Goal: Task Accomplishment & Management: Complete application form

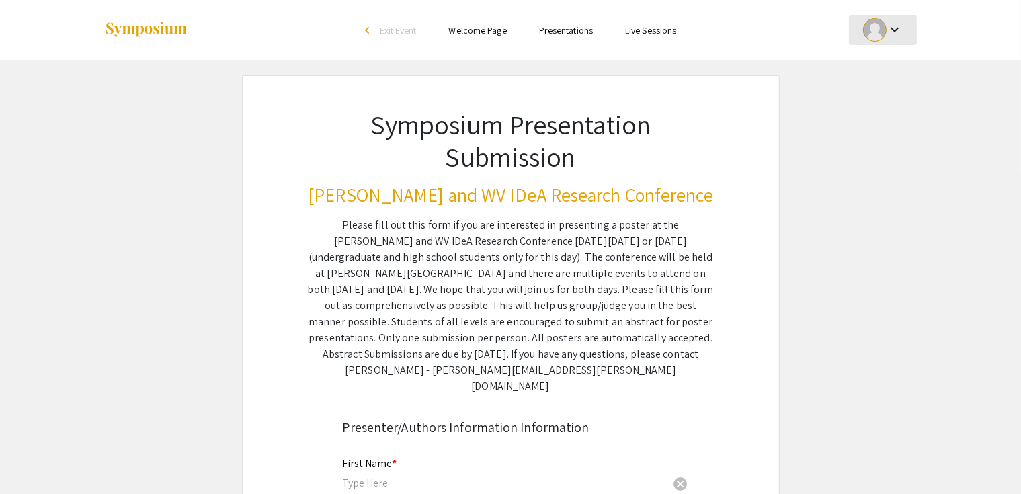
click at [879, 27] on div at bounding box center [875, 30] width 24 height 24
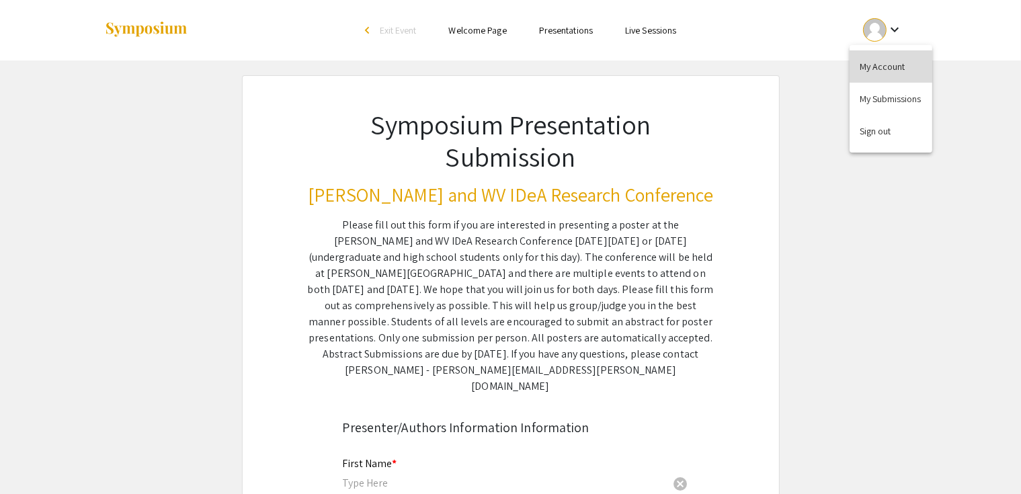
click at [882, 63] on button "My Account" at bounding box center [891, 66] width 83 height 32
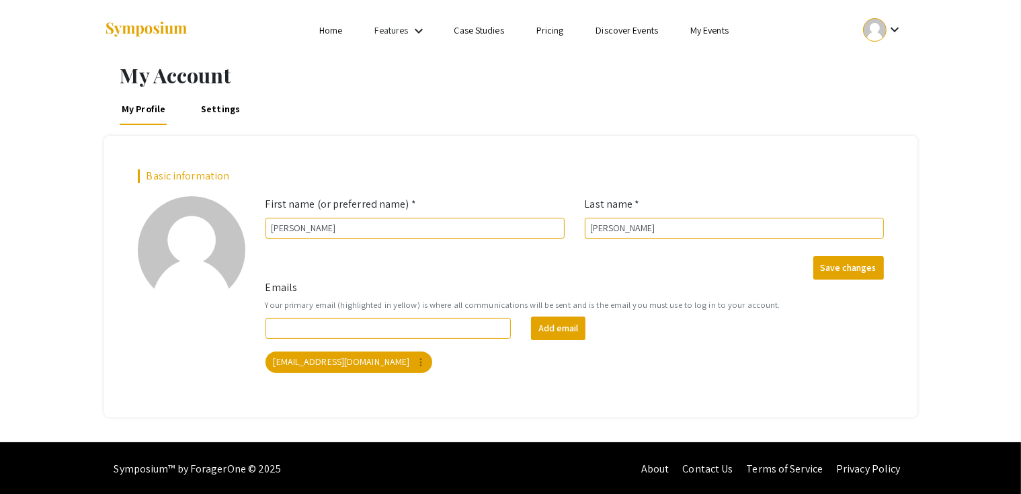
scroll to position [1, 0]
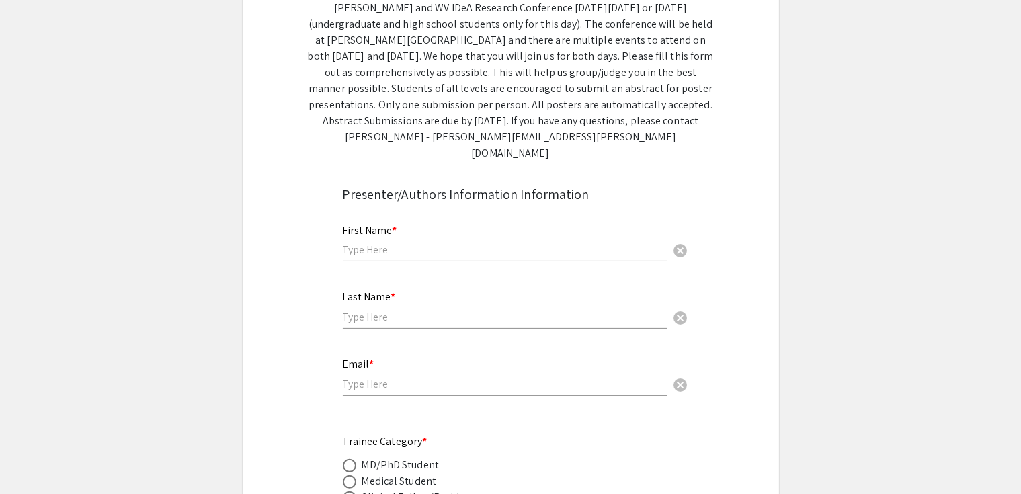
scroll to position [234, 0]
click at [405, 242] on input "text" at bounding box center [505, 249] width 325 height 14
type input "[PERSON_NAME]"
click at [403, 309] on input "text" at bounding box center [505, 316] width 325 height 14
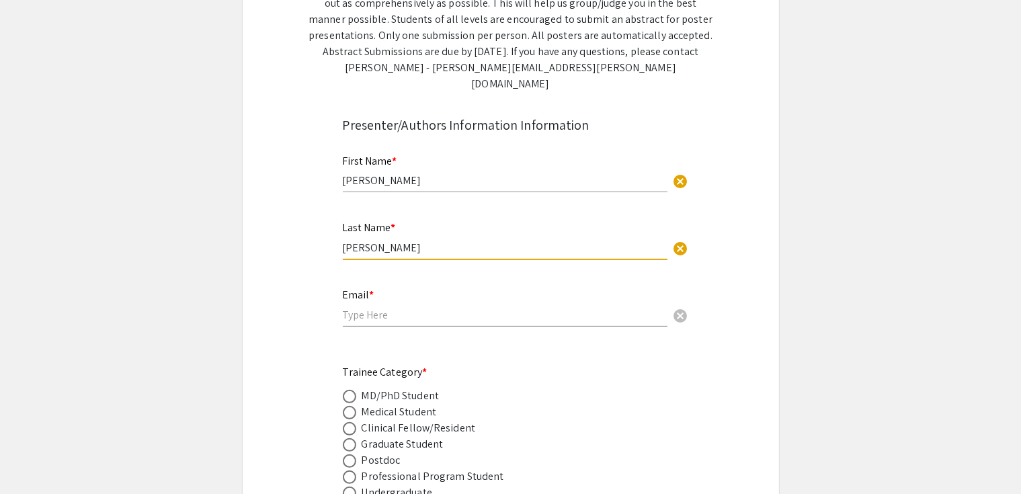
scroll to position [307, 0]
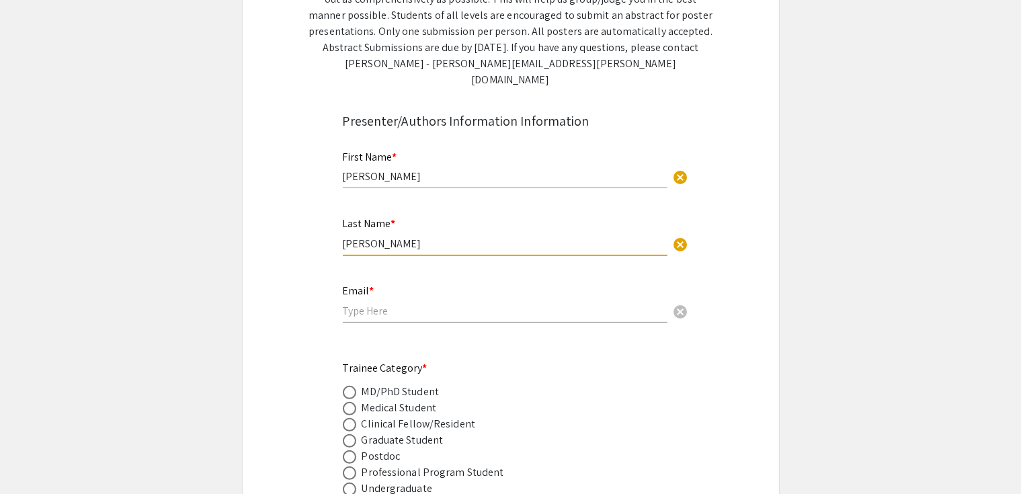
type input "[PERSON_NAME]"
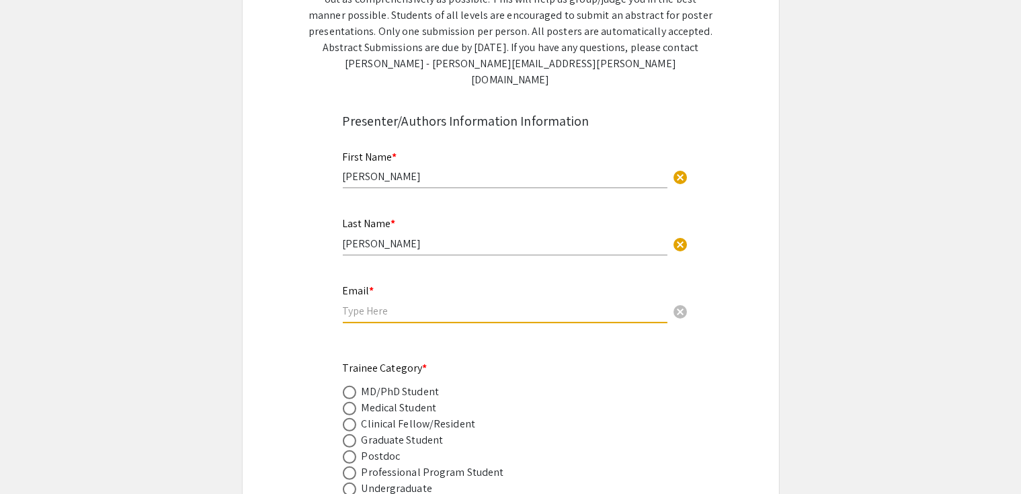
click at [387, 304] on input "email" at bounding box center [505, 311] width 325 height 14
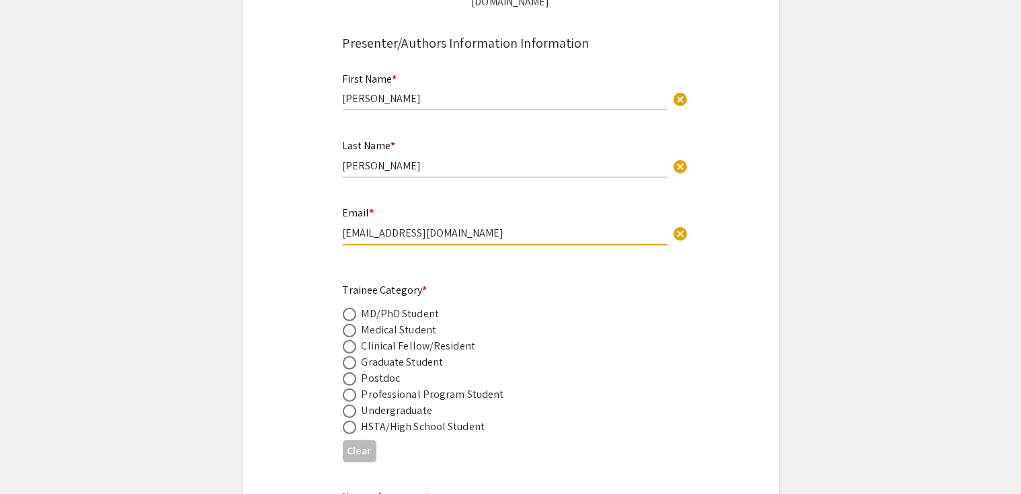
scroll to position [393, 0]
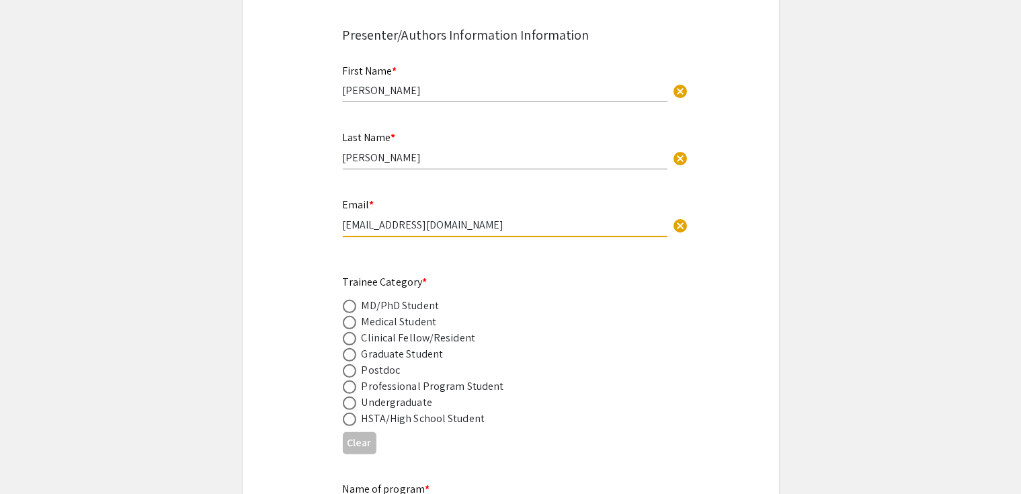
type input "[EMAIL_ADDRESS][DOMAIN_NAME]"
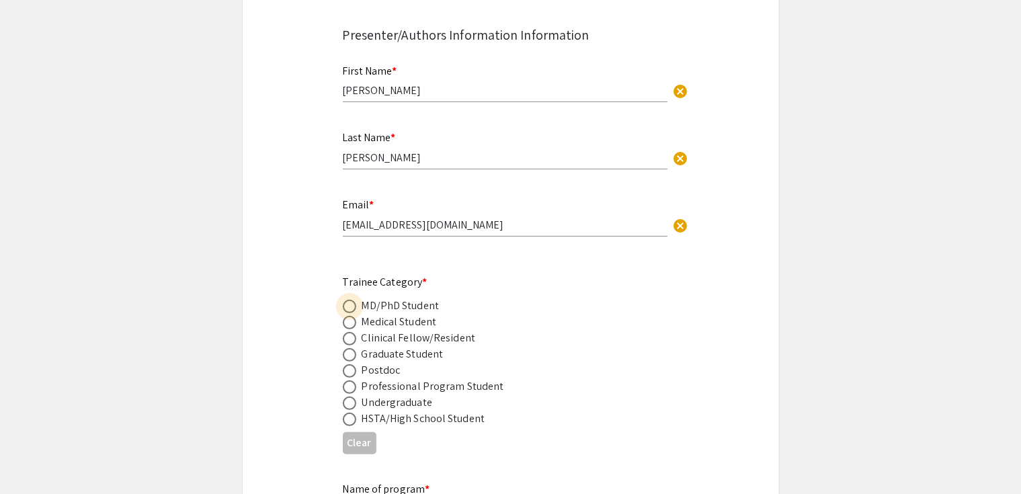
click at [349, 300] on span at bounding box center [349, 306] width 13 height 13
click at [349, 300] on input "radio" at bounding box center [349, 306] width 13 height 13
radio input "true"
click at [346, 348] on span at bounding box center [349, 354] width 13 height 13
click at [346, 348] on input "radio" at bounding box center [349, 354] width 13 height 13
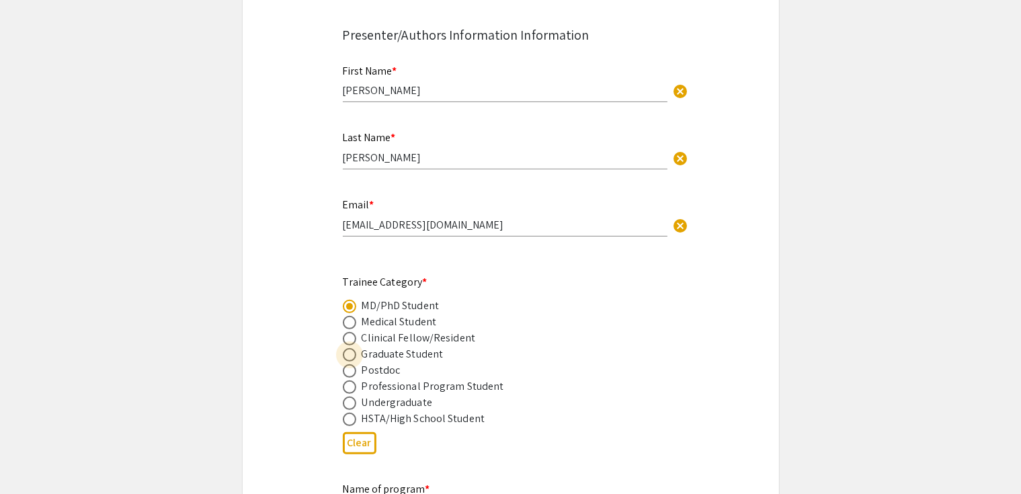
radio input "true"
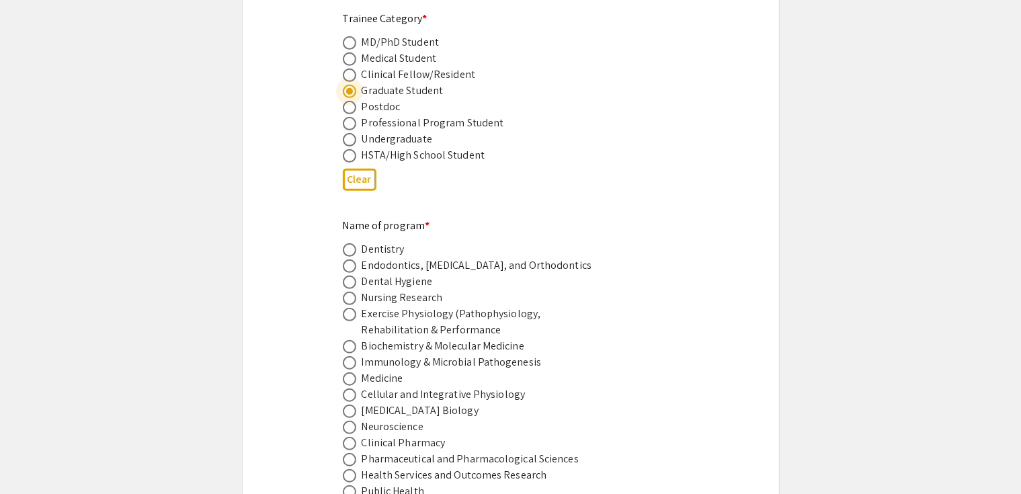
scroll to position [660, 0]
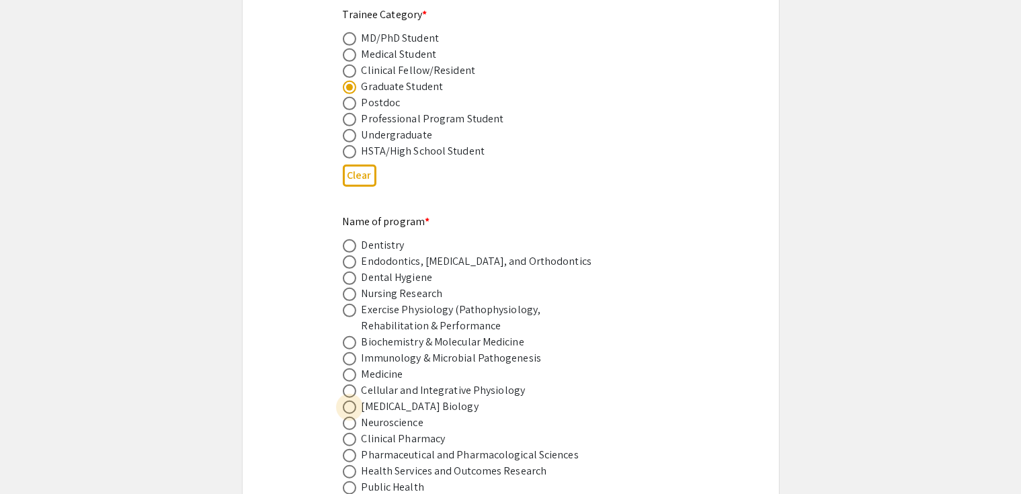
click at [350, 401] on span at bounding box center [349, 407] width 13 height 13
click at [350, 401] on input "radio" at bounding box center [349, 407] width 13 height 13
radio input "true"
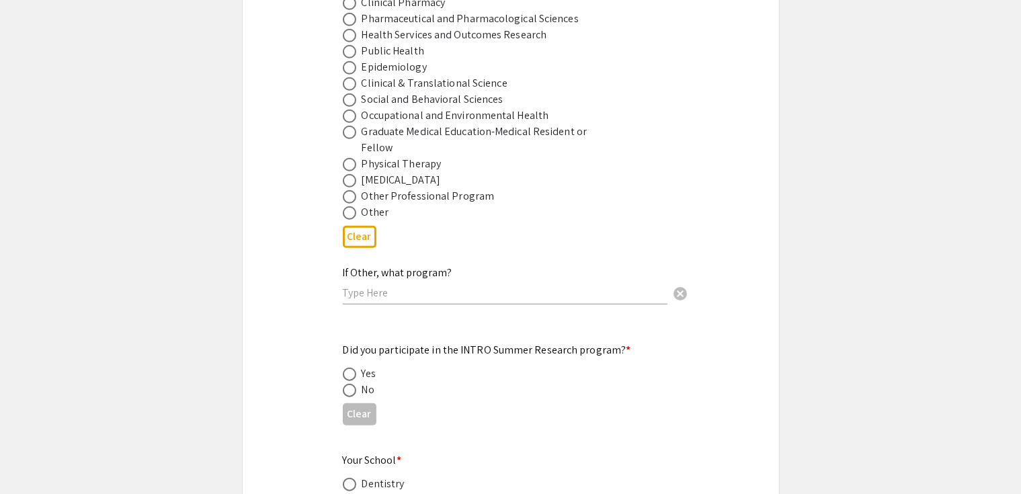
scroll to position [1097, 0]
click at [345, 383] on span at bounding box center [349, 389] width 13 height 13
click at [345, 383] on input "radio" at bounding box center [349, 389] width 13 height 13
radio input "true"
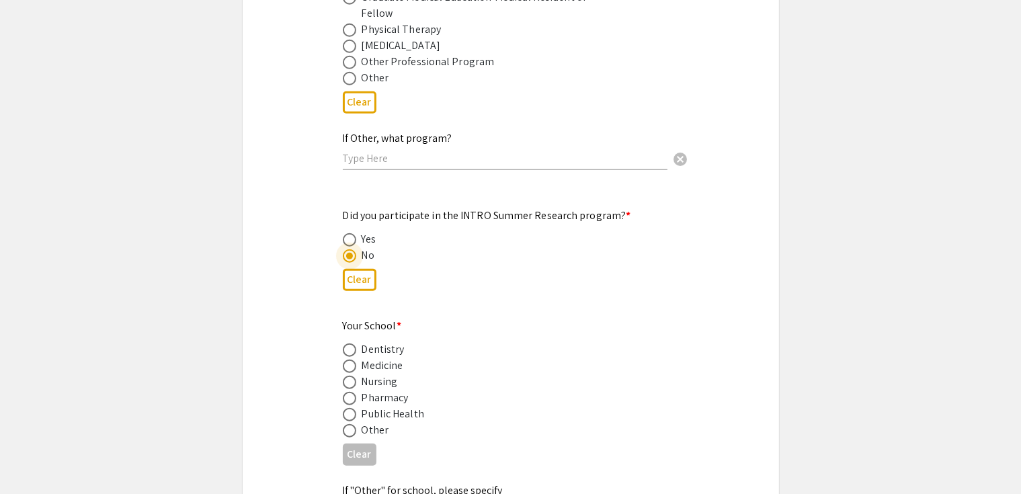
scroll to position [1232, 0]
click at [348, 359] on span at bounding box center [349, 365] width 13 height 13
click at [348, 359] on input "radio" at bounding box center [349, 365] width 13 height 13
radio input "true"
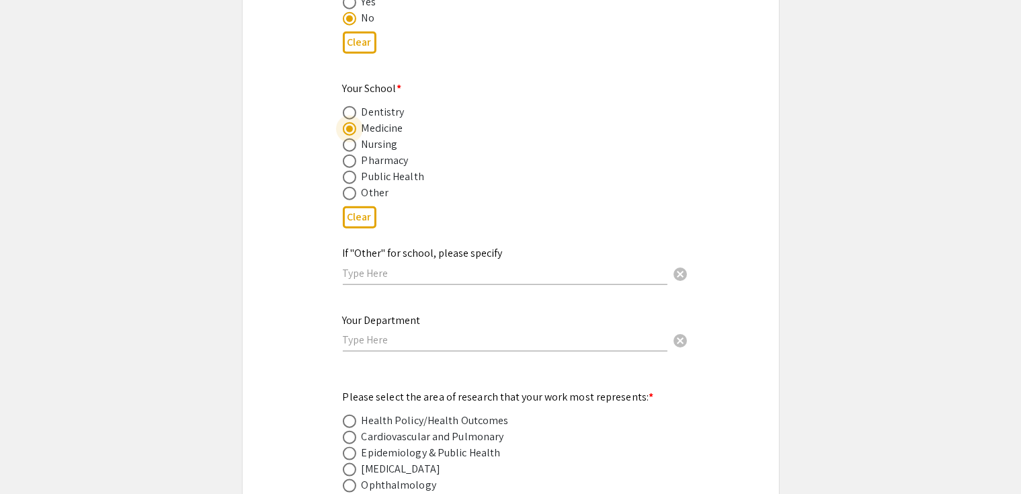
scroll to position [1473, 0]
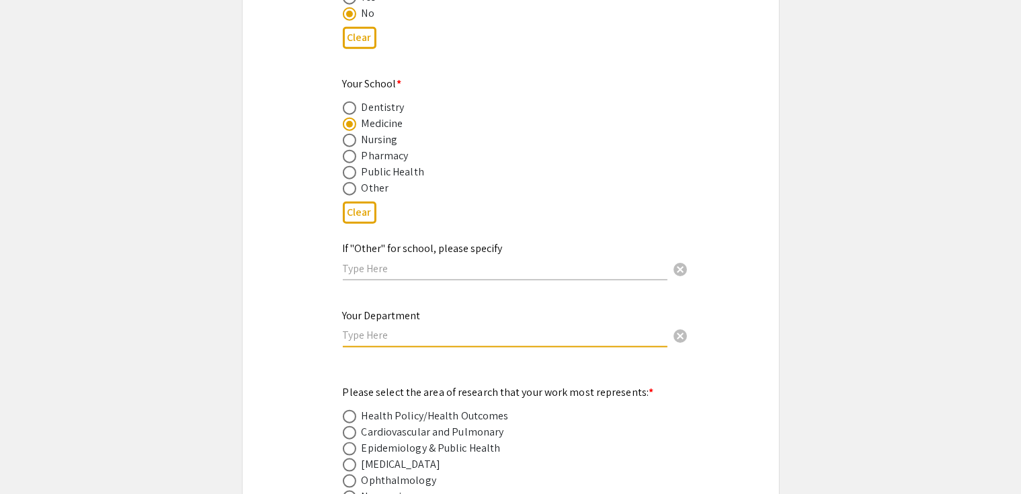
click at [430, 328] on input "text" at bounding box center [505, 335] width 325 height 14
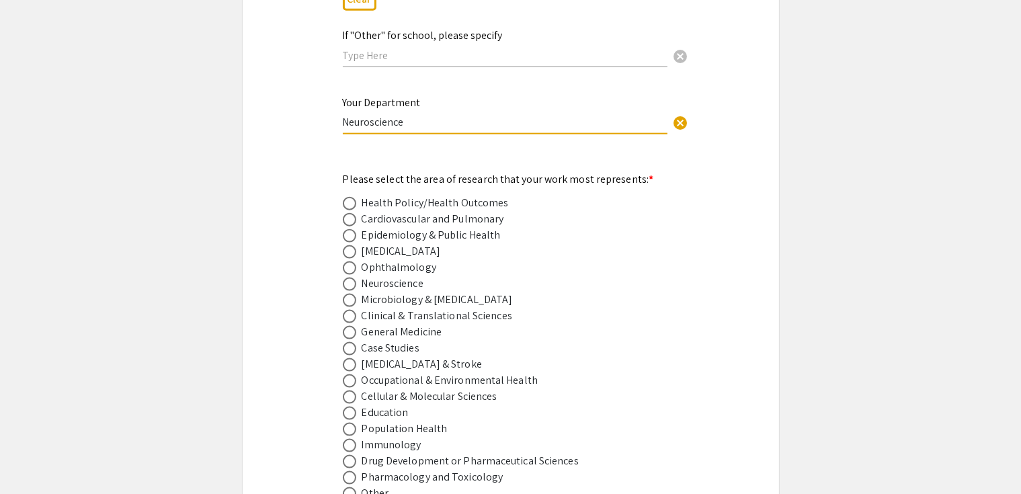
scroll to position [1685, 0]
type input "Neuroscience"
click at [348, 246] on span at bounding box center [349, 252] width 13 height 13
click at [348, 246] on input "radio" at bounding box center [349, 252] width 13 height 13
radio input "true"
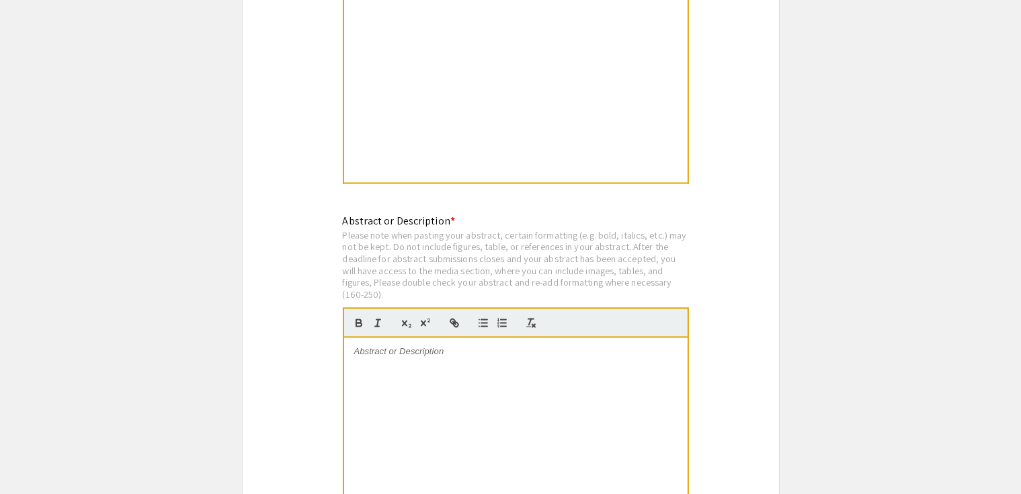
scroll to position [2456, 0]
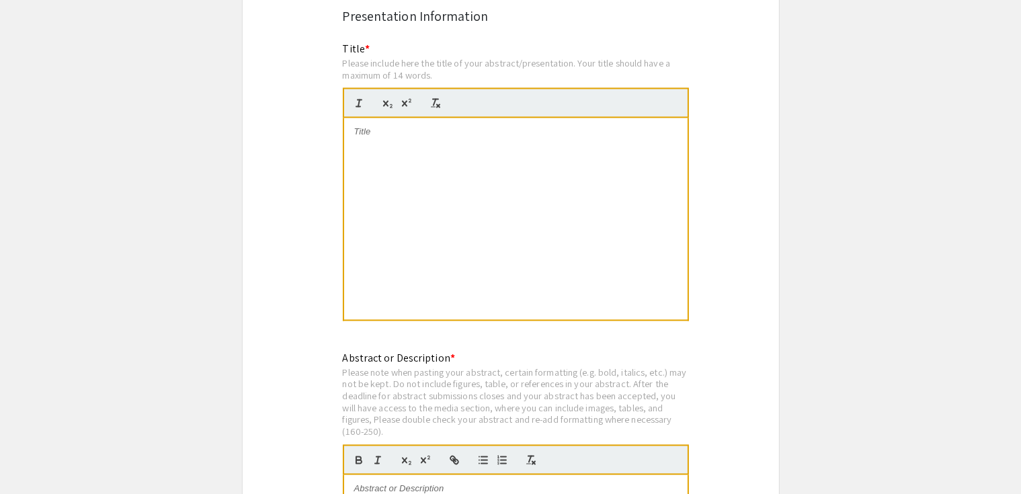
click at [474, 132] on div at bounding box center [516, 219] width 344 height 202
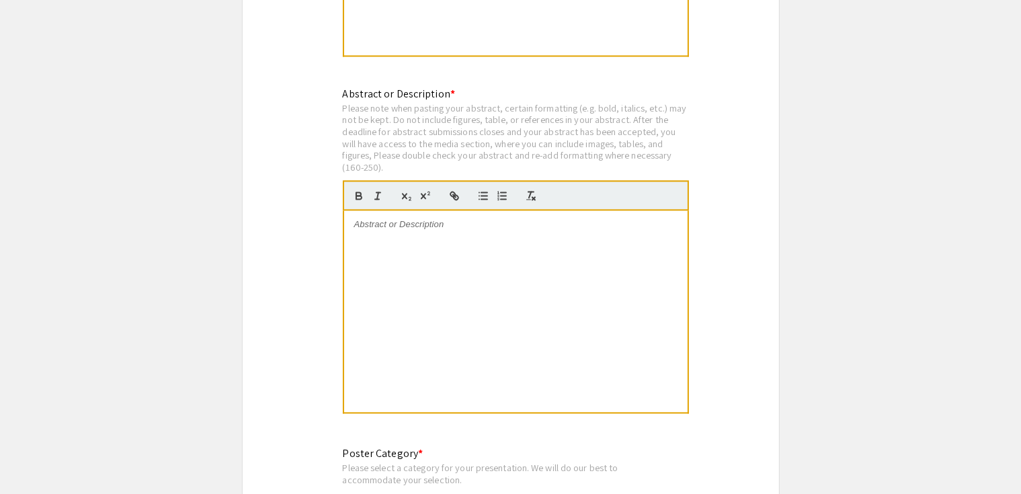
scroll to position [2720, 0]
click at [397, 220] on p at bounding box center [515, 226] width 323 height 12
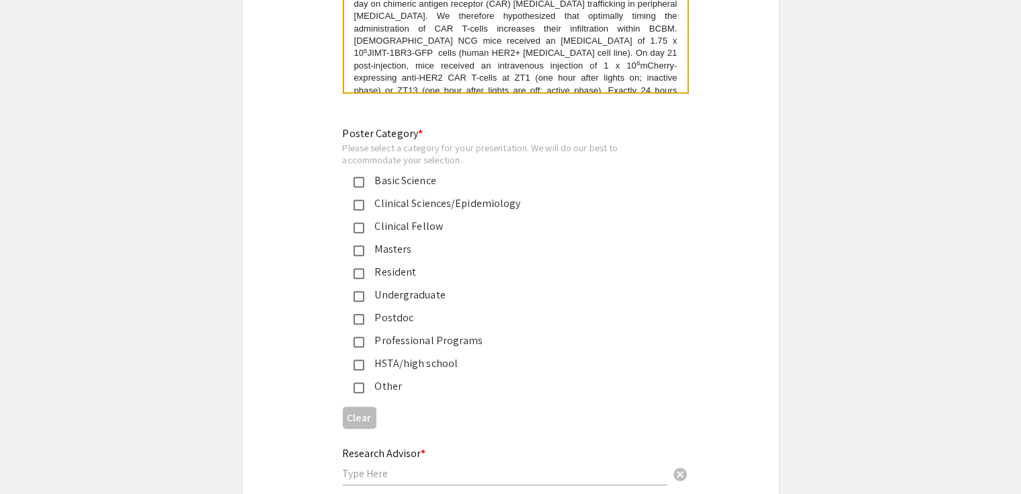
scroll to position [3033, 0]
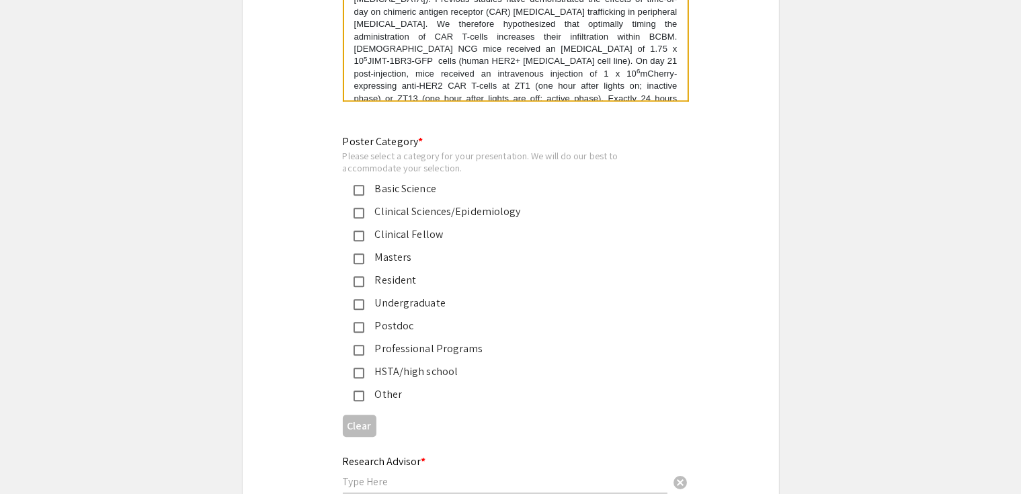
click at [354, 185] on mat-pseudo-checkbox at bounding box center [359, 190] width 11 height 11
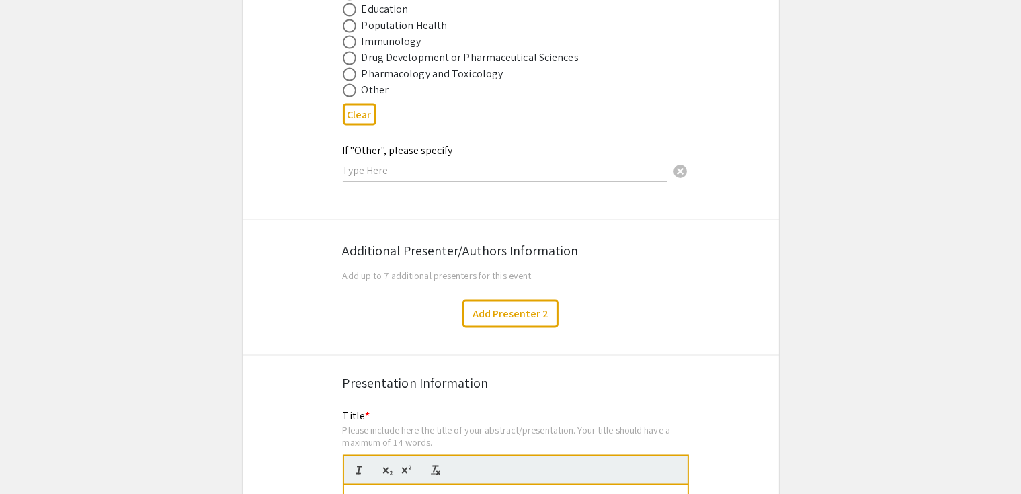
scroll to position [2089, 0]
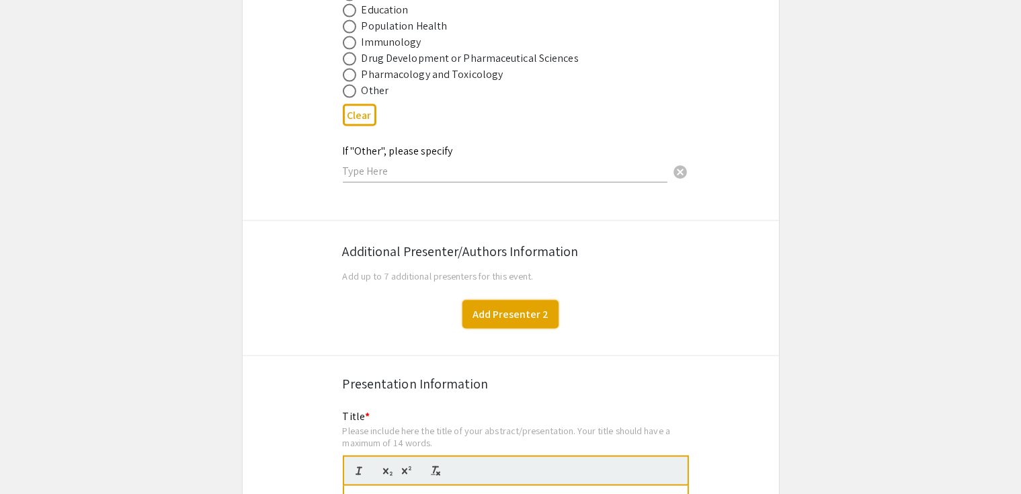
click at [524, 300] on button "Add Presenter 2" at bounding box center [510, 314] width 96 height 28
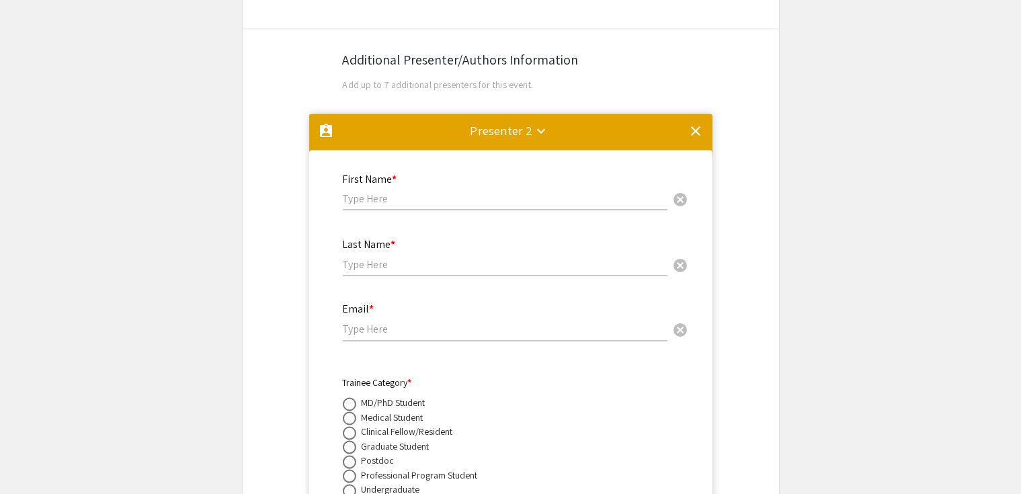
scroll to position [2277, 0]
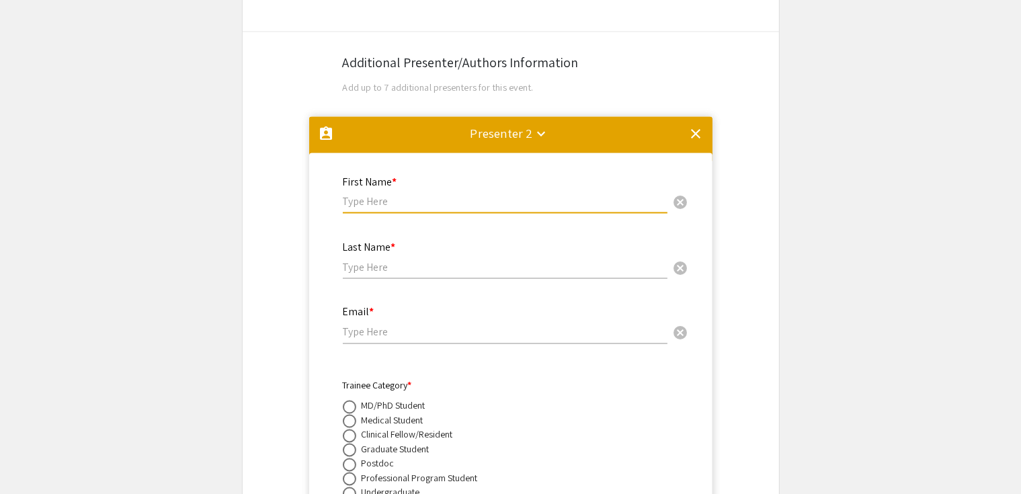
click at [406, 194] on input "text" at bounding box center [505, 201] width 325 height 14
paste input "[PERSON_NAME]"
type input "[PERSON_NAME]"
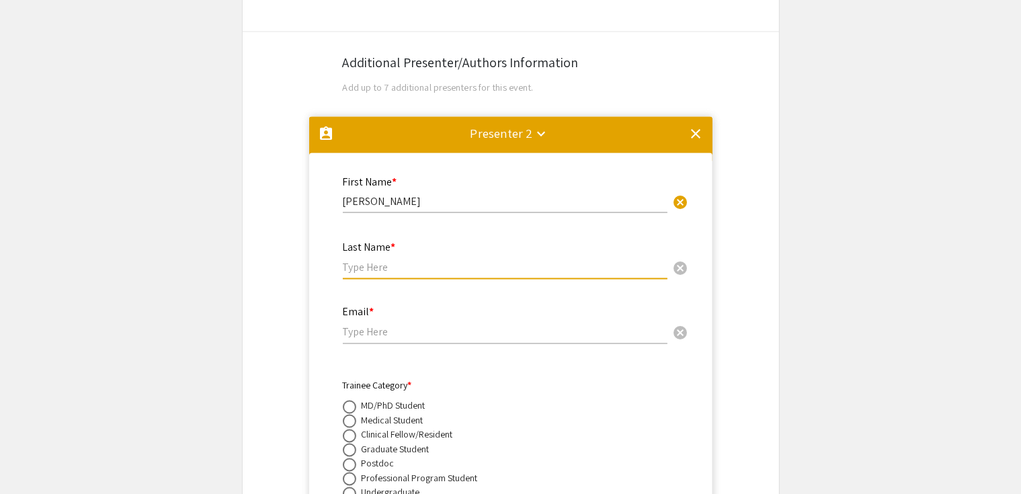
click at [371, 260] on input "text" at bounding box center [505, 267] width 325 height 14
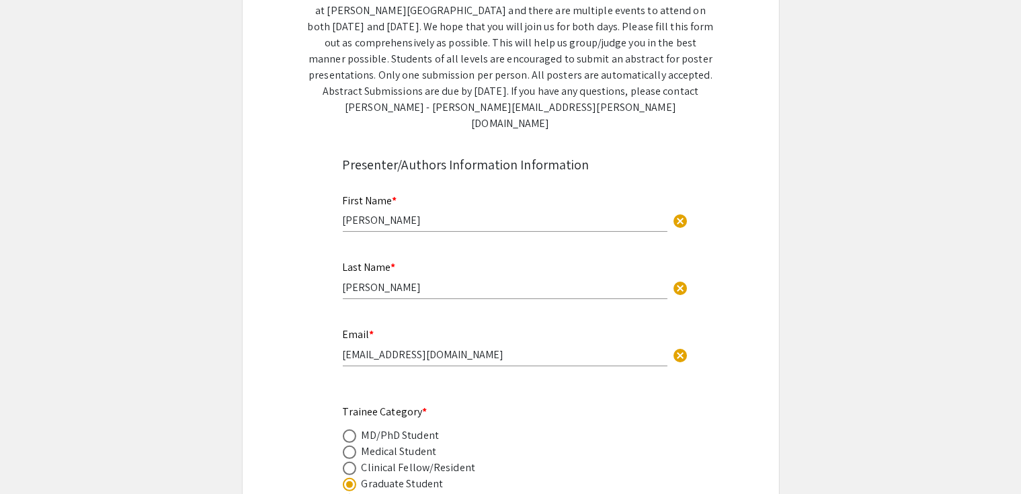
scroll to position [247, 0]
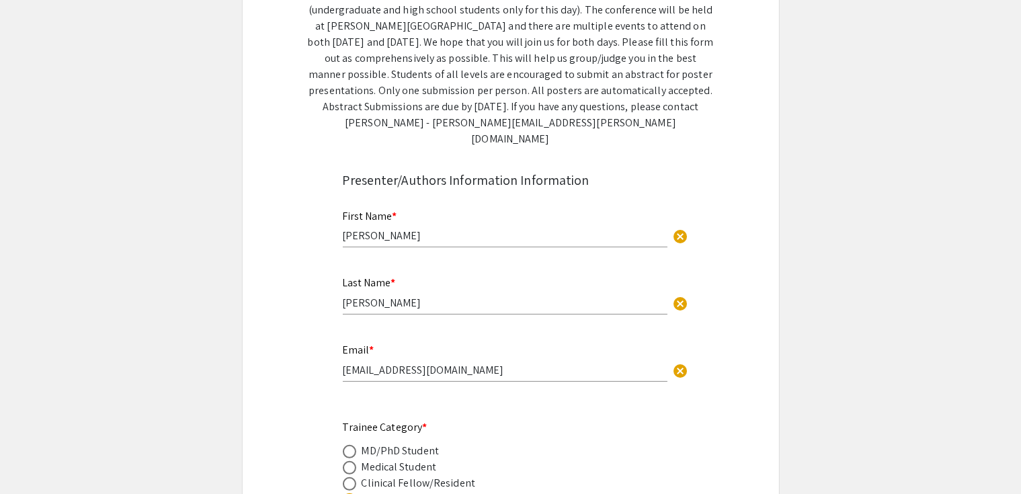
type input "[PERSON_NAME]"
click at [376, 229] on input "[PERSON_NAME]" at bounding box center [505, 236] width 325 height 14
type input "[PERSON_NAME]"
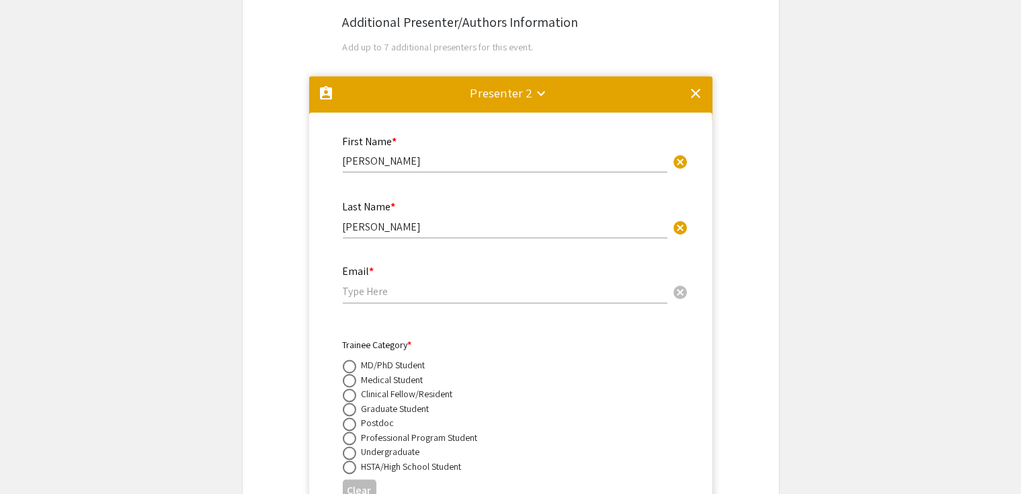
scroll to position [2319, 0]
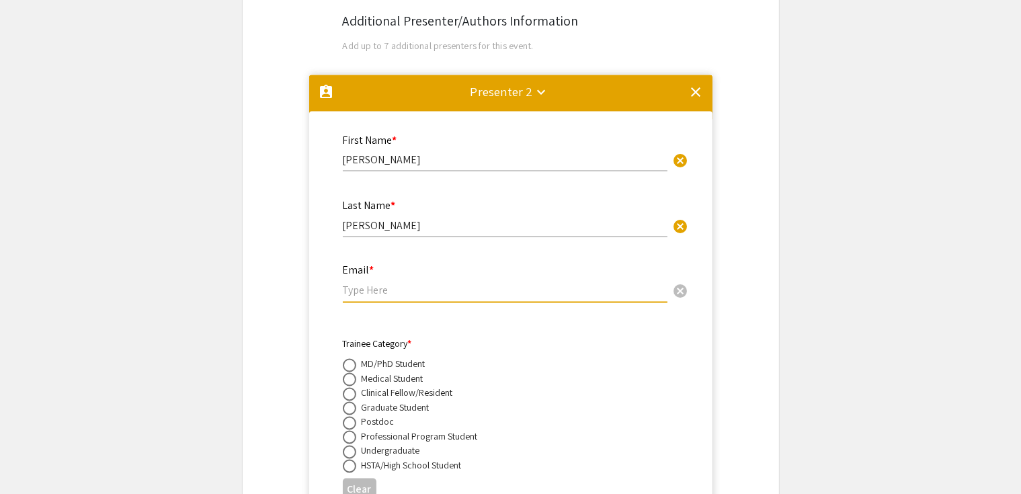
click at [372, 284] on input "email" at bounding box center [505, 291] width 325 height 14
paste input "[EMAIL_ADDRESS][DOMAIN_NAME]"
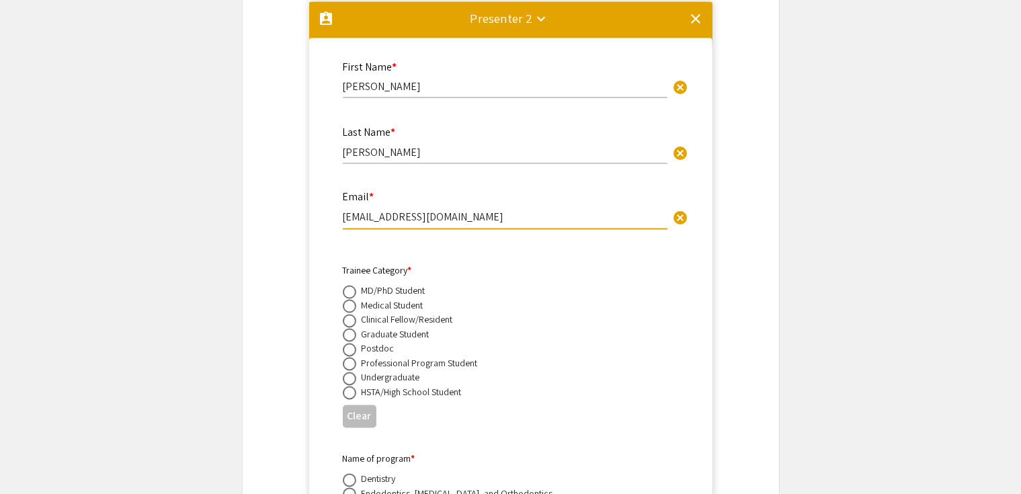
scroll to position [2397, 0]
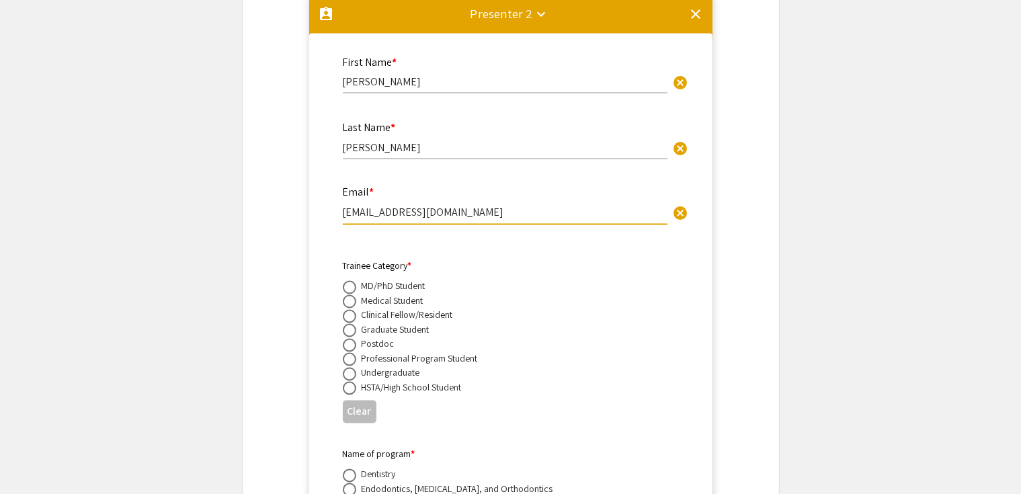
type input "[EMAIL_ADDRESS][DOMAIN_NAME]"
click at [347, 324] on span at bounding box center [349, 330] width 13 height 13
click at [347, 324] on input "radio" at bounding box center [349, 330] width 13 height 13
radio input "true"
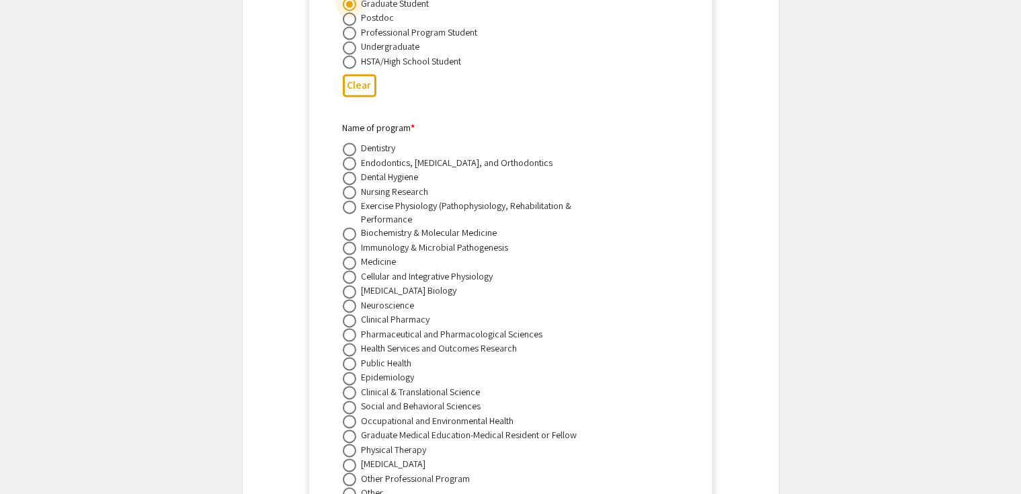
scroll to position [2725, 0]
click at [348, 240] on span at bounding box center [349, 246] width 13 height 13
click at [348, 240] on input "radio" at bounding box center [349, 246] width 13 height 13
radio input "true"
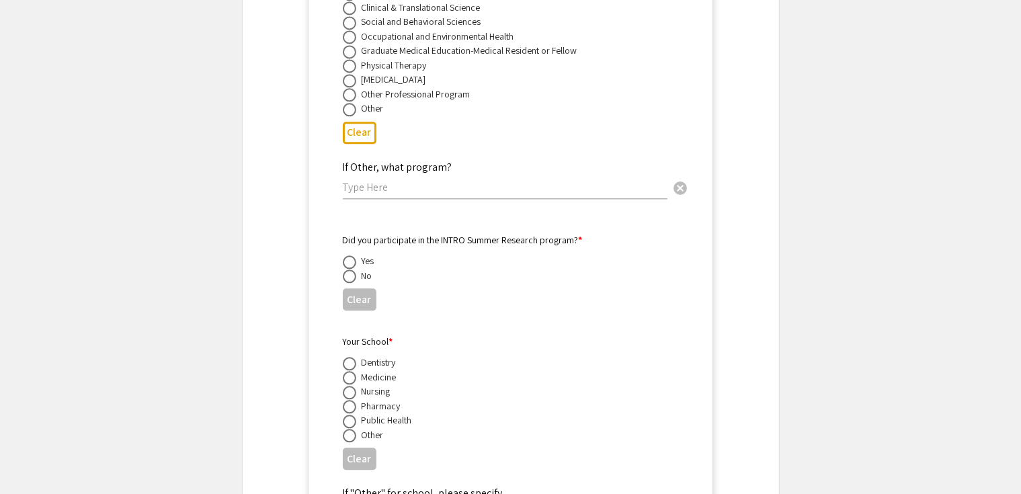
scroll to position [3116, 0]
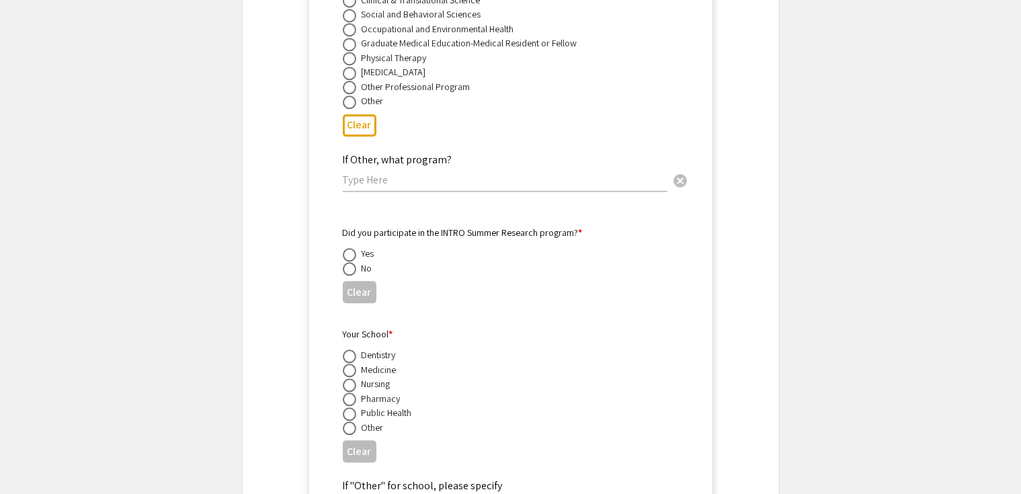
click at [348, 262] on span at bounding box center [349, 268] width 13 height 13
click at [348, 262] on input "radio" at bounding box center [349, 268] width 13 height 13
radio input "true"
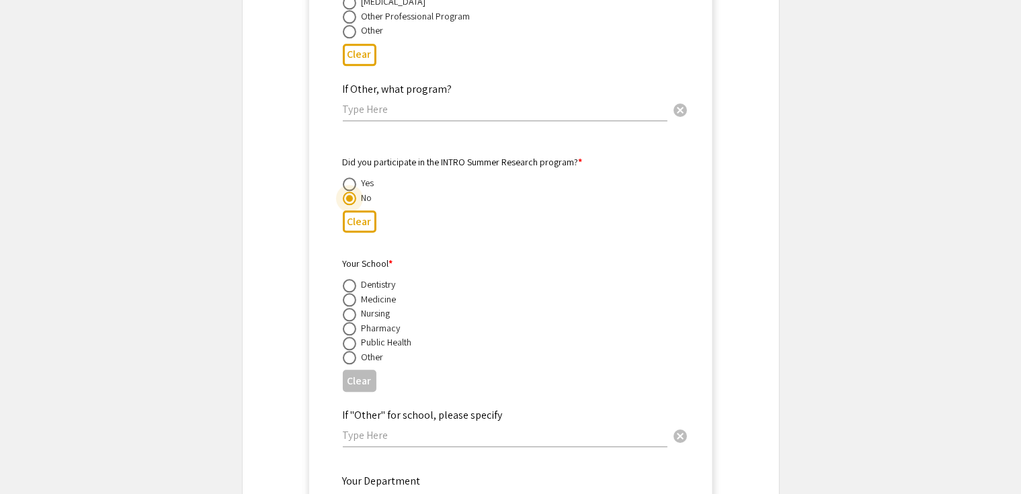
scroll to position [3188, 0]
click at [346, 292] on span at bounding box center [349, 298] width 13 height 13
click at [346, 292] on input "radio" at bounding box center [349, 298] width 13 height 13
radio input "true"
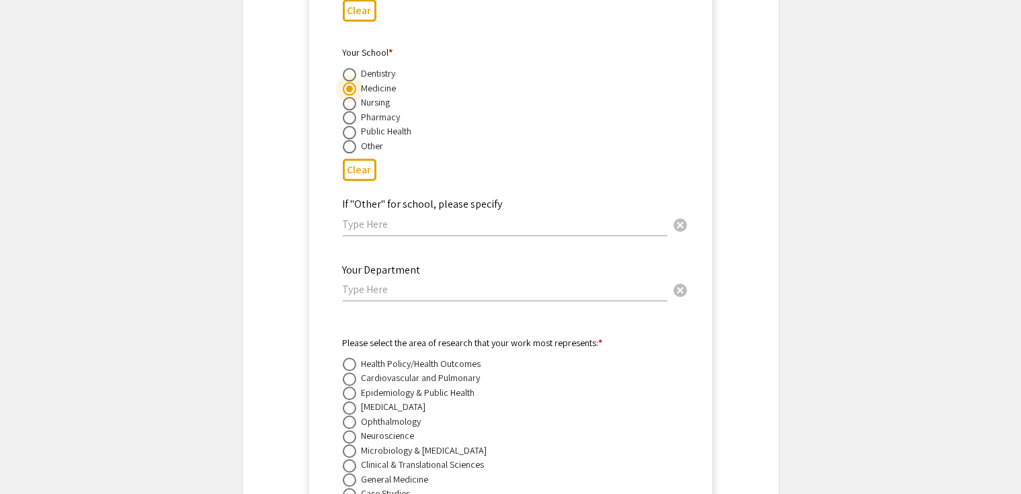
scroll to position [3458, 0]
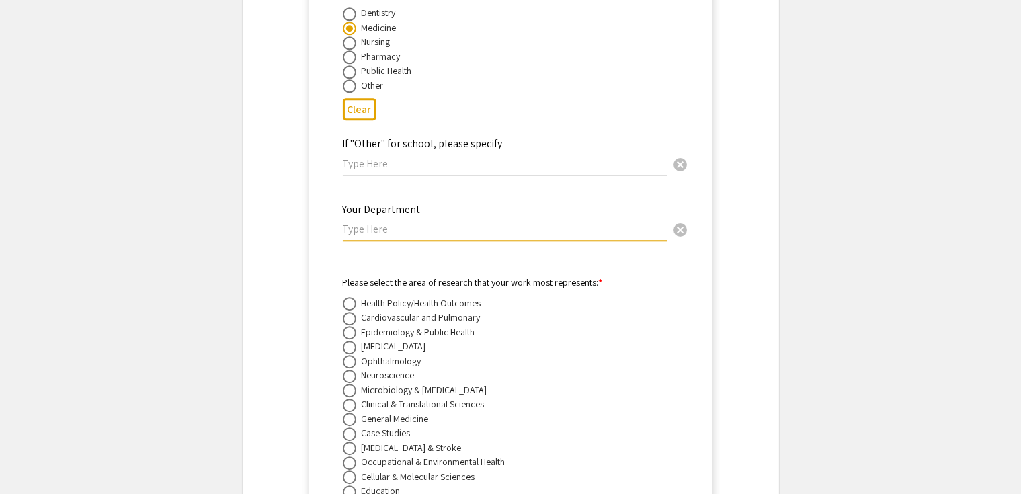
click at [439, 222] on input "text" at bounding box center [505, 229] width 325 height 14
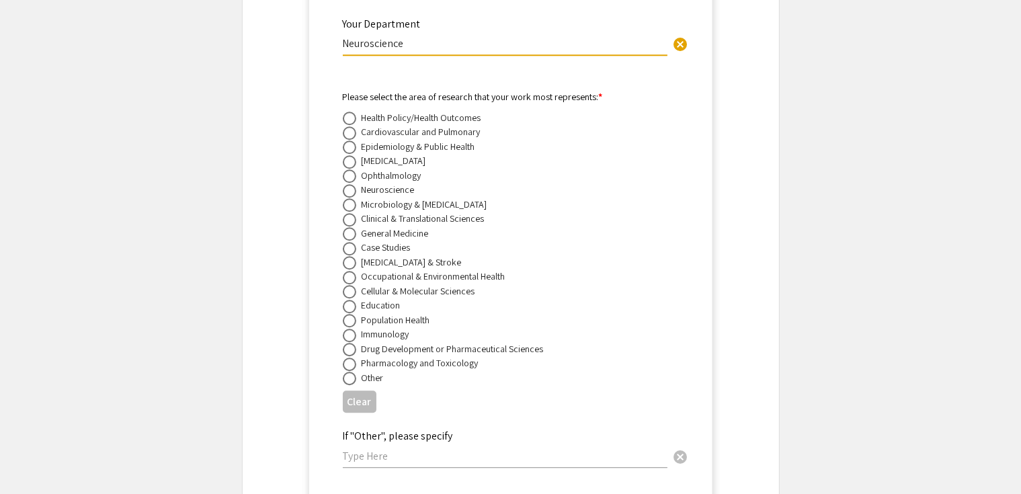
scroll to position [3651, 0]
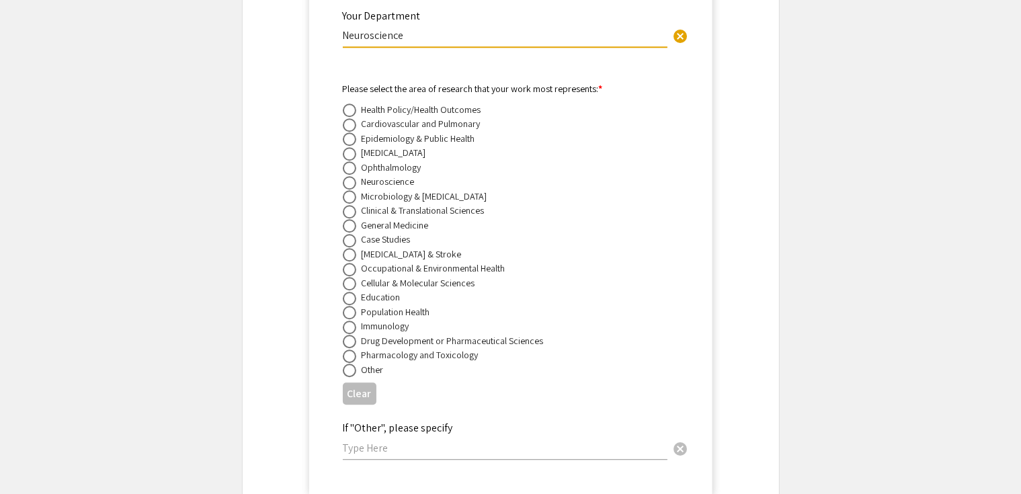
type input "Neuroscience"
click at [345, 147] on span at bounding box center [349, 153] width 13 height 13
click at [345, 147] on input "radio" at bounding box center [349, 153] width 13 height 13
radio input "true"
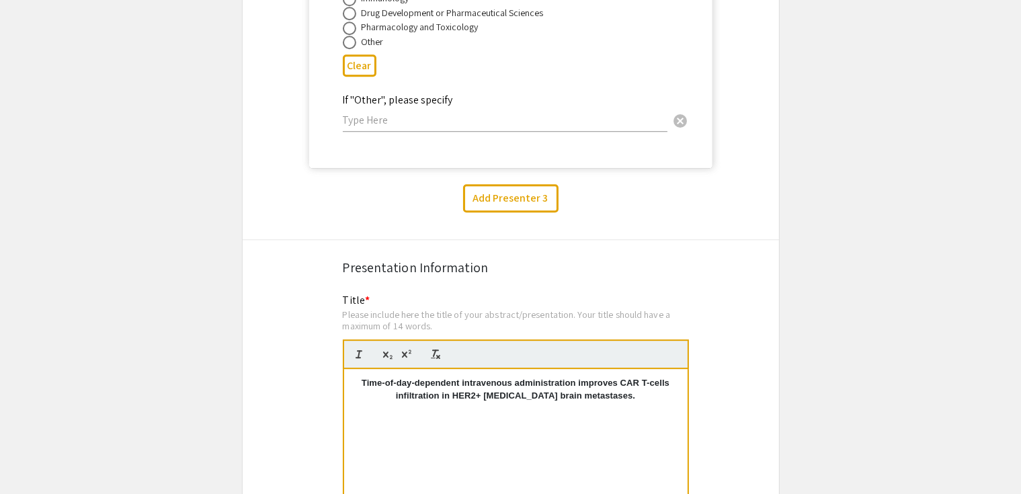
scroll to position [3982, 0]
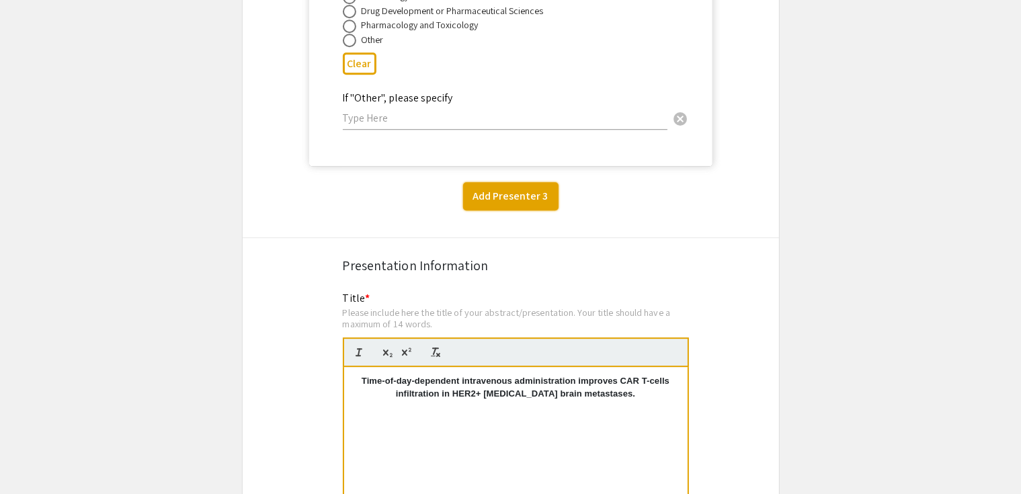
click at [509, 186] on button "Add Presenter 3" at bounding box center [510, 196] width 95 height 28
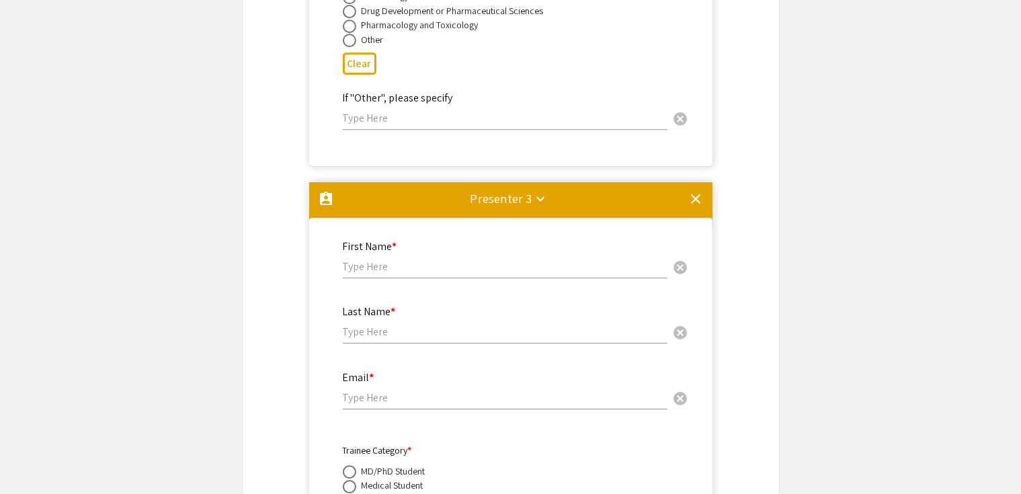
scroll to position [4156, 0]
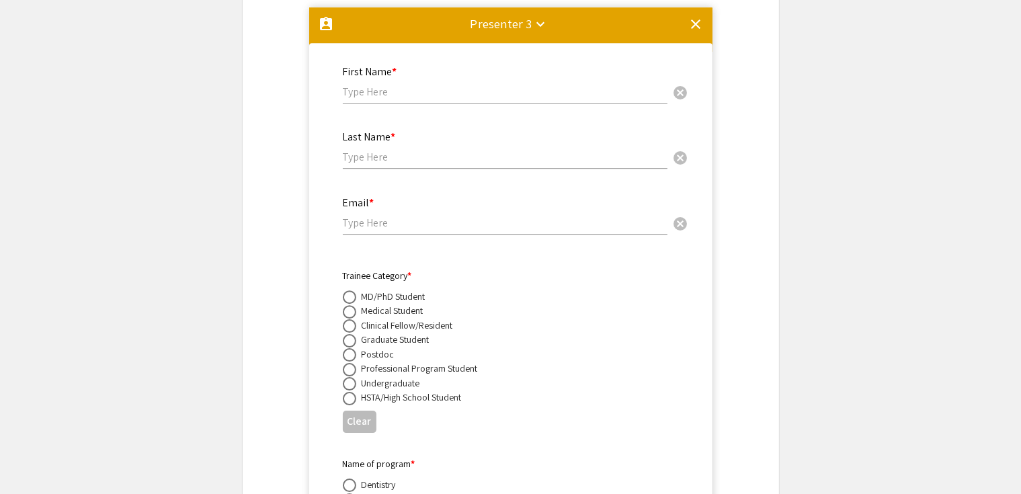
click at [411, 85] on input "text" at bounding box center [505, 92] width 325 height 14
type input "[PERSON_NAME]"
click at [379, 157] on input "text" at bounding box center [505, 157] width 325 height 14
type input "[PERSON_NAME]"
click at [379, 218] on input "email" at bounding box center [505, 223] width 325 height 14
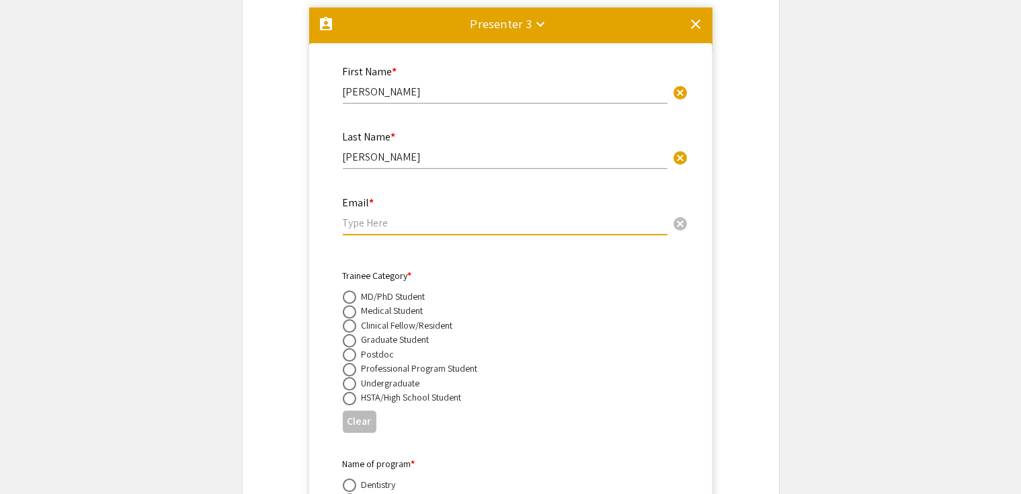
click at [370, 216] on input "email" at bounding box center [505, 223] width 325 height 14
paste input "[EMAIL_ADDRESS][DOMAIN_NAME]"
type input "[EMAIL_ADDRESS][DOMAIN_NAME]"
click at [352, 305] on span at bounding box center [349, 311] width 13 height 13
click at [352, 305] on input "radio" at bounding box center [349, 311] width 13 height 13
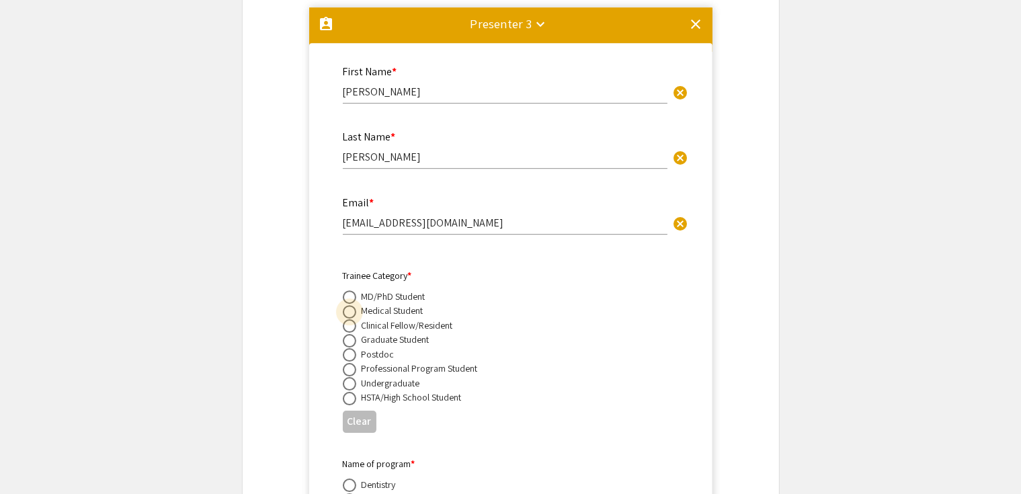
radio input "true"
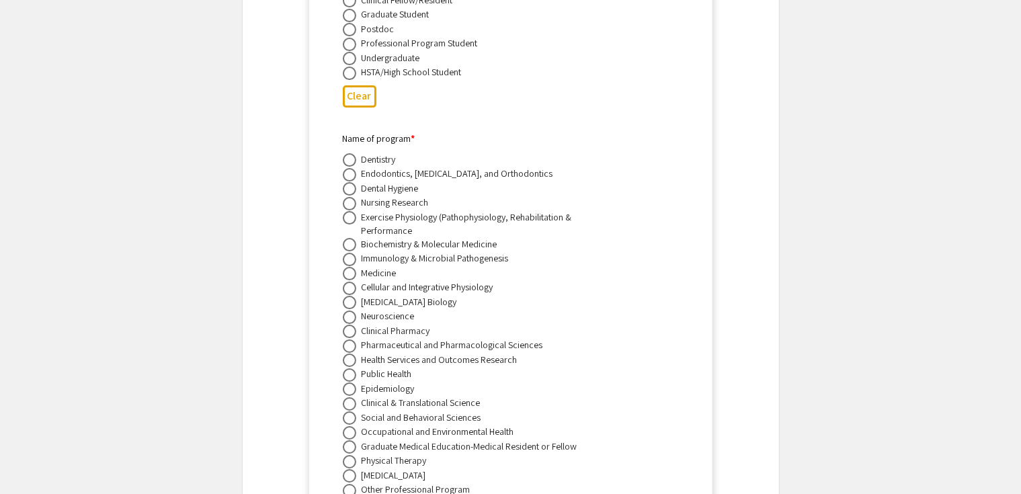
scroll to position [4484, 0]
click at [346, 271] on span at bounding box center [349, 271] width 13 height 13
click at [346, 271] on input "radio" at bounding box center [349, 271] width 13 height 13
radio input "true"
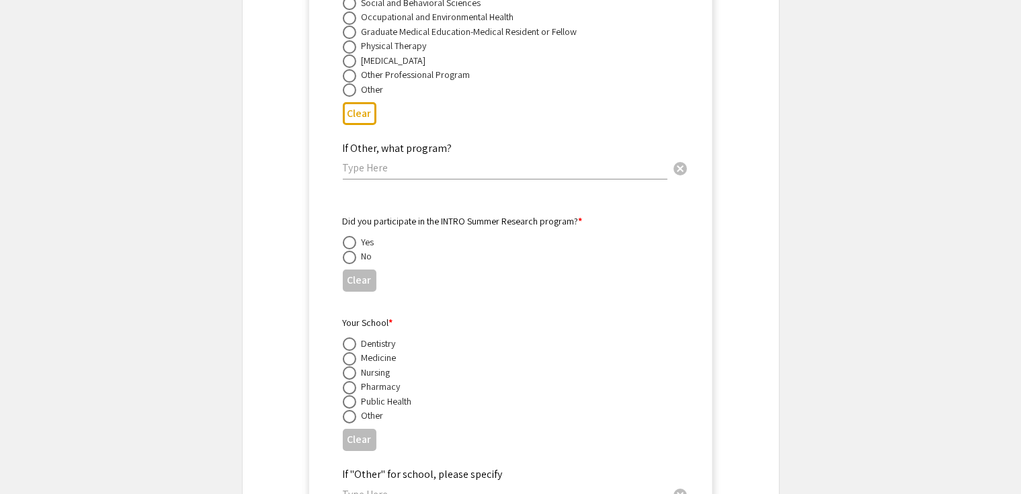
scroll to position [4898, 0]
click at [348, 354] on span at bounding box center [349, 356] width 13 height 13
click at [348, 354] on input "radio" at bounding box center [349, 356] width 13 height 13
radio input "true"
click at [347, 237] on span at bounding box center [349, 240] width 13 height 13
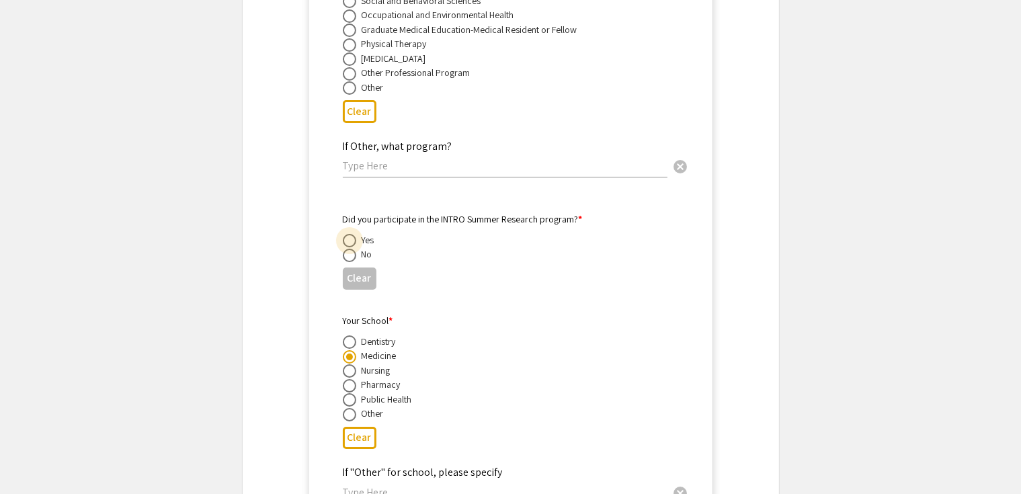
click at [347, 237] on input "radio" at bounding box center [349, 240] width 13 height 13
radio input "true"
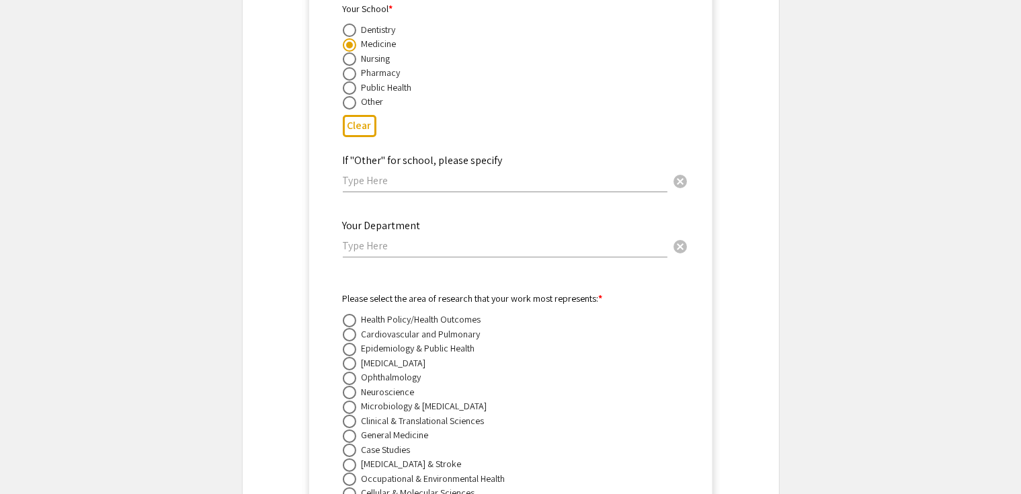
scroll to position [5211, 0]
click at [478, 241] on input "text" at bounding box center [505, 245] width 325 height 14
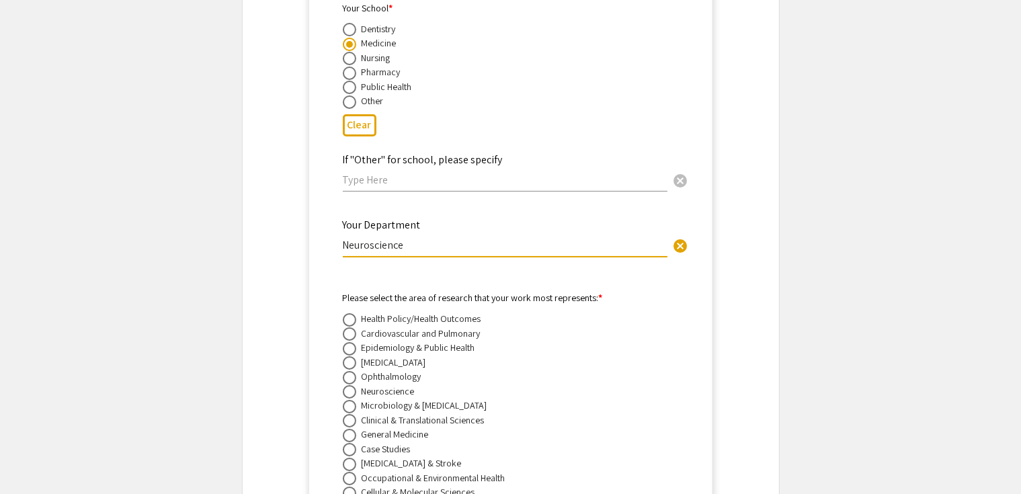
type input "Neuroscience"
click at [643, 126] on div "Clear" at bounding box center [511, 125] width 336 height 33
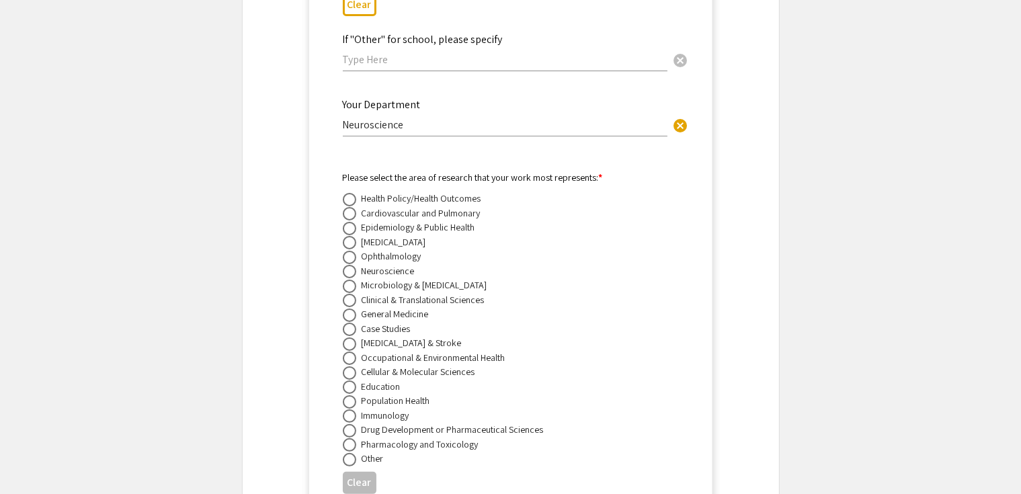
scroll to position [5399, 0]
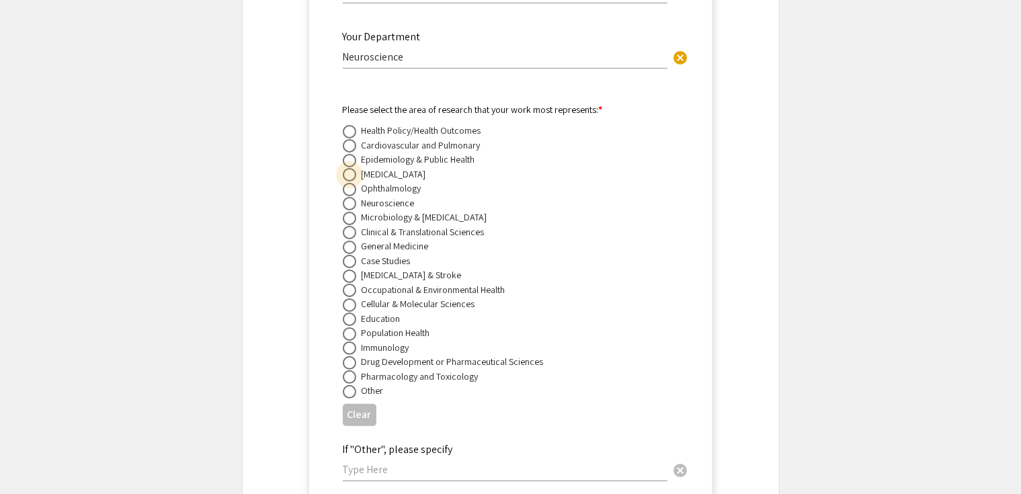
click at [352, 175] on span at bounding box center [349, 174] width 13 height 13
click at [352, 175] on input "radio" at bounding box center [349, 174] width 13 height 13
radio input "true"
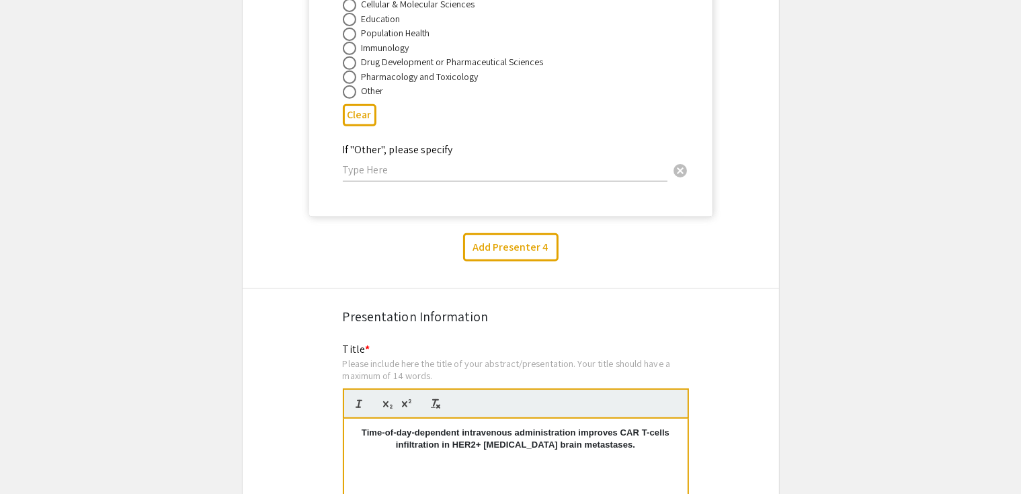
scroll to position [5700, 0]
click at [520, 244] on button "Add Presenter 4" at bounding box center [510, 246] width 95 height 28
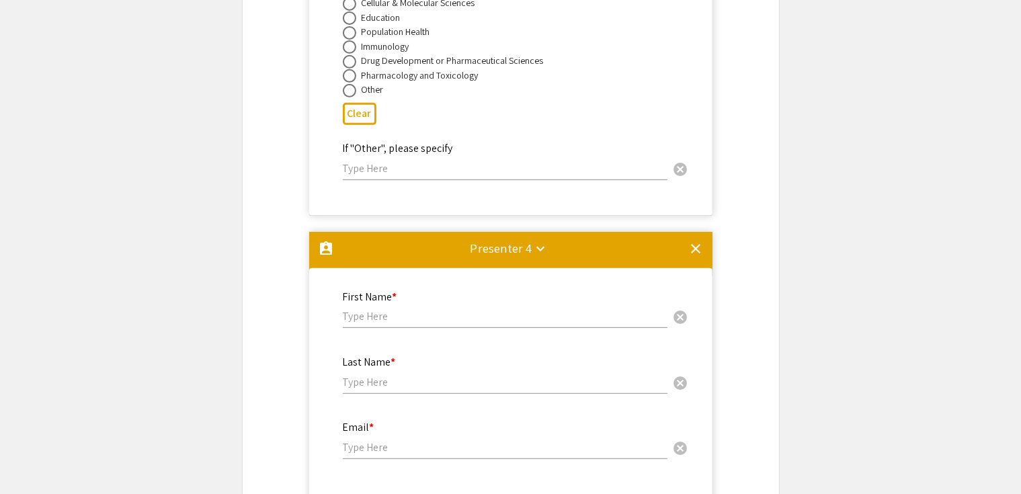
scroll to position [5935, 0]
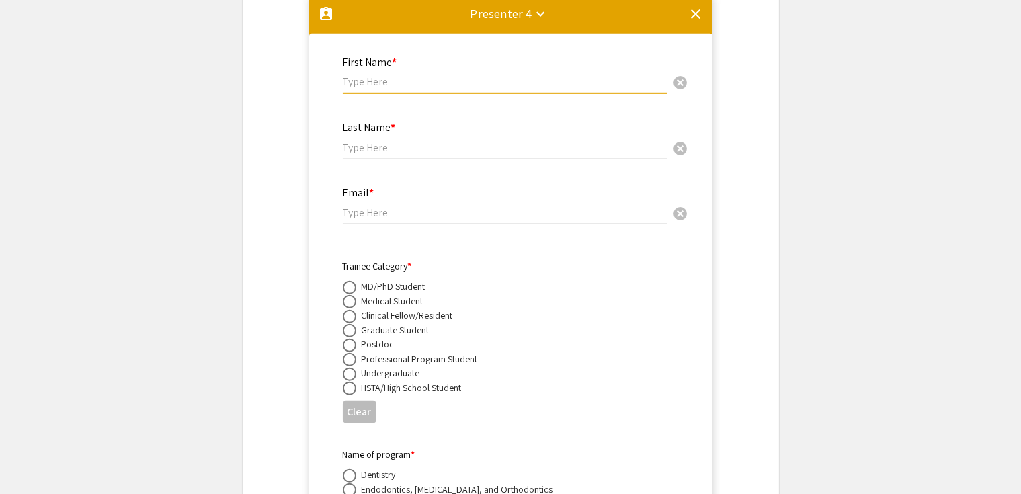
click at [406, 88] on input "text" at bounding box center [505, 82] width 325 height 14
paste input "[PERSON_NAME]"
type input "[PERSON_NAME]"
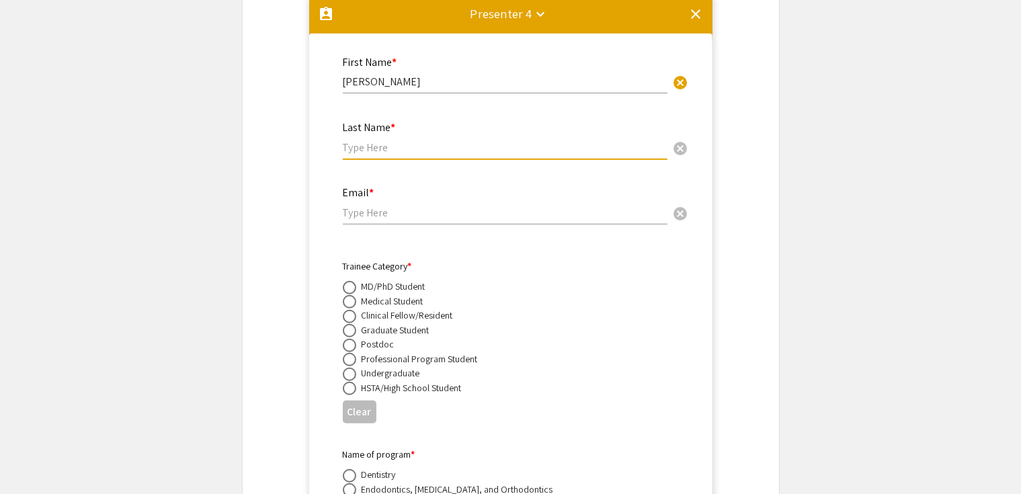
click at [360, 154] on input "text" at bounding box center [505, 147] width 325 height 14
type input "[PERSON_NAME]"
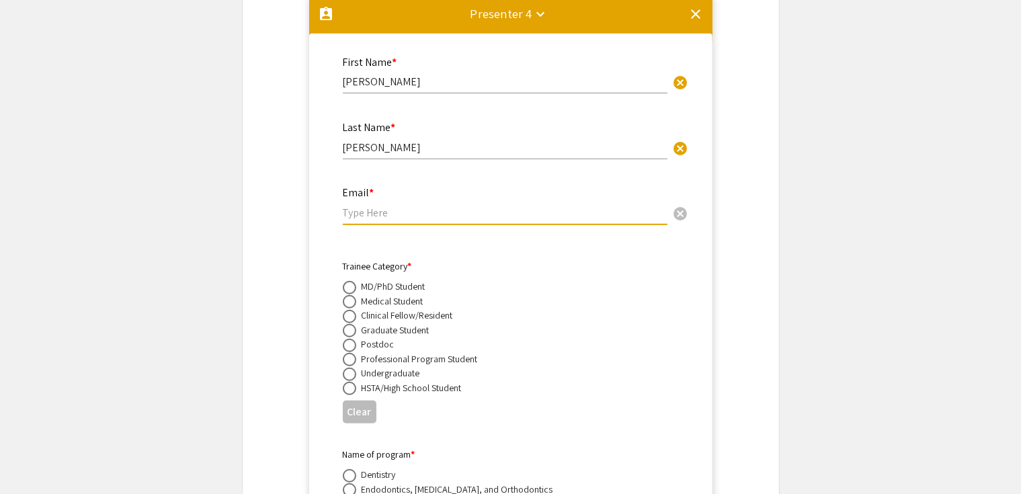
click at [356, 213] on input "email" at bounding box center [505, 213] width 325 height 14
paste input "[EMAIL_ADDRESS][DOMAIN_NAME]"
type input "[EMAIL_ADDRESS][DOMAIN_NAME]"
click at [350, 376] on span at bounding box center [349, 374] width 13 height 13
click at [350, 376] on input "radio" at bounding box center [349, 374] width 13 height 13
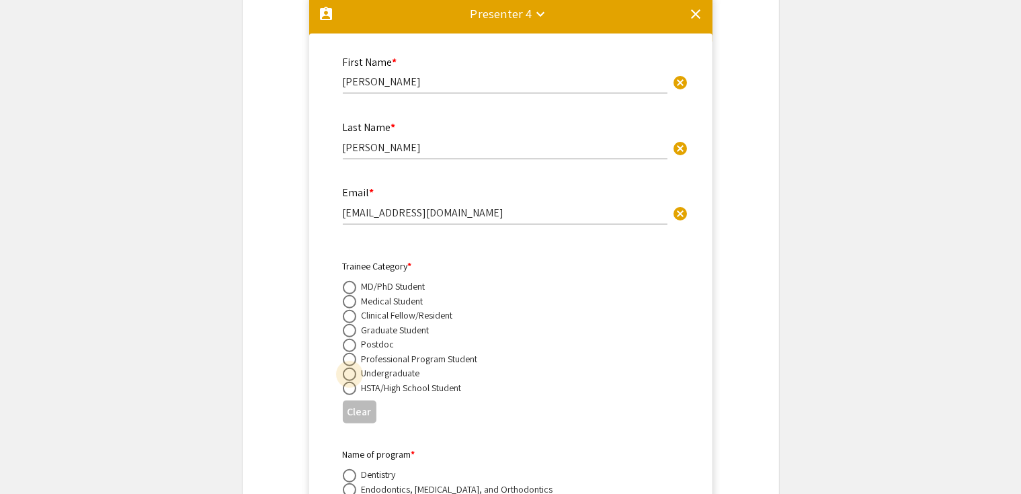
radio input "true"
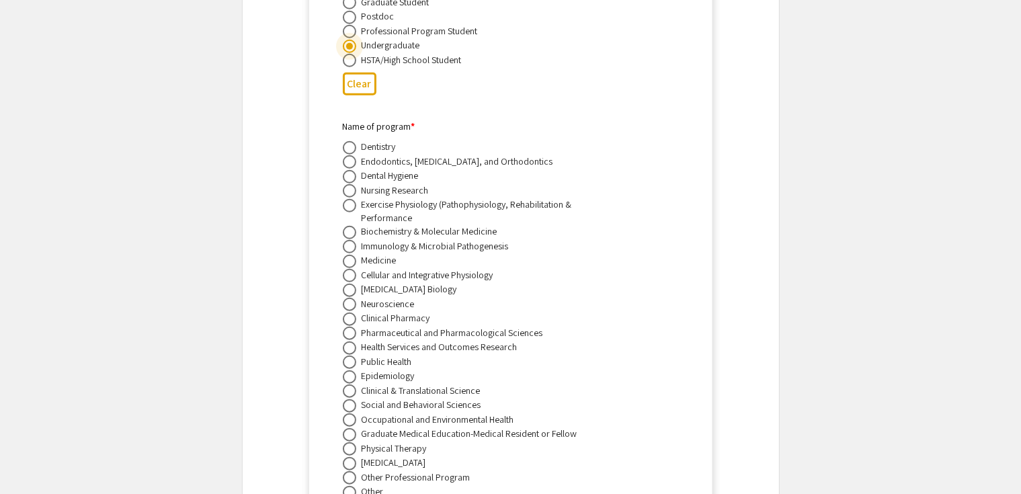
scroll to position [6266, 0]
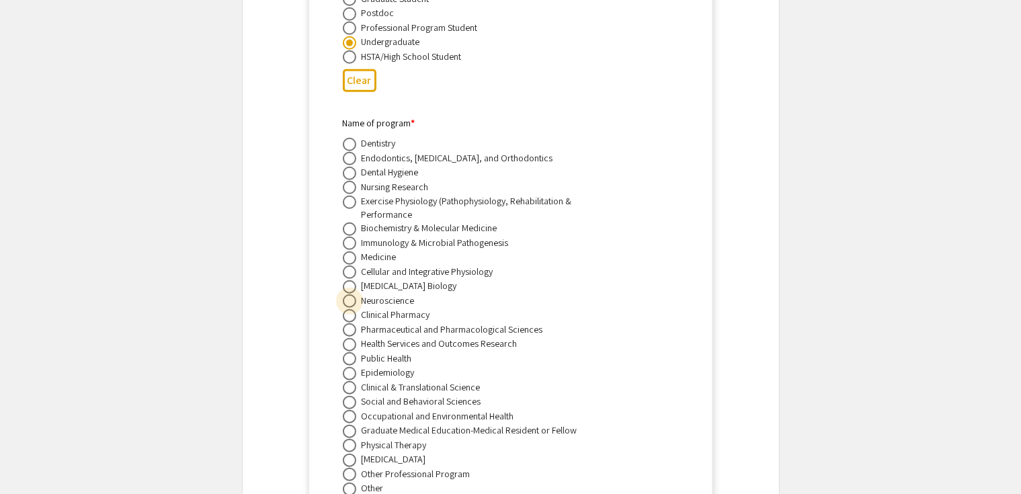
click at [348, 307] on span at bounding box center [349, 300] width 13 height 13
click at [348, 307] on input "radio" at bounding box center [349, 300] width 13 height 13
radio input "true"
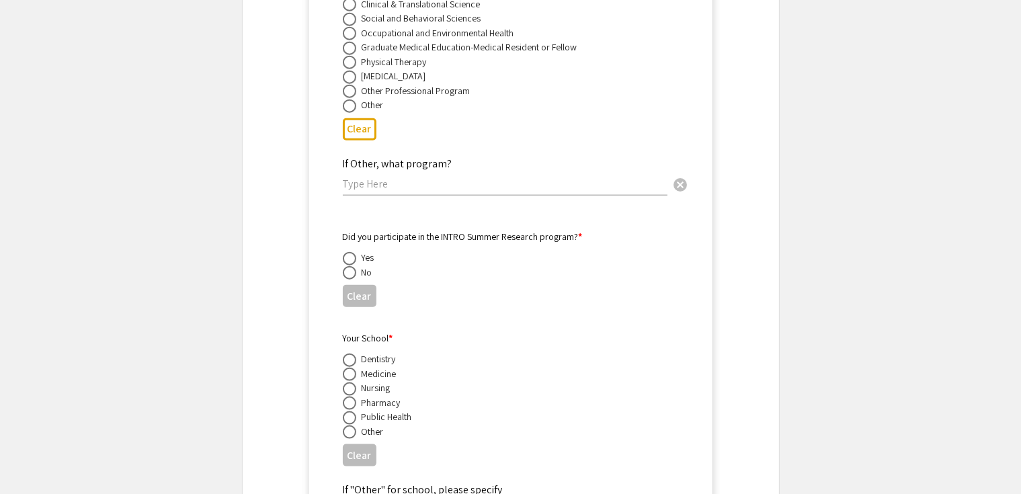
scroll to position [6650, 0]
click at [344, 279] on span at bounding box center [349, 272] width 13 height 13
click at [344, 279] on input "radio" at bounding box center [349, 272] width 13 height 13
radio input "true"
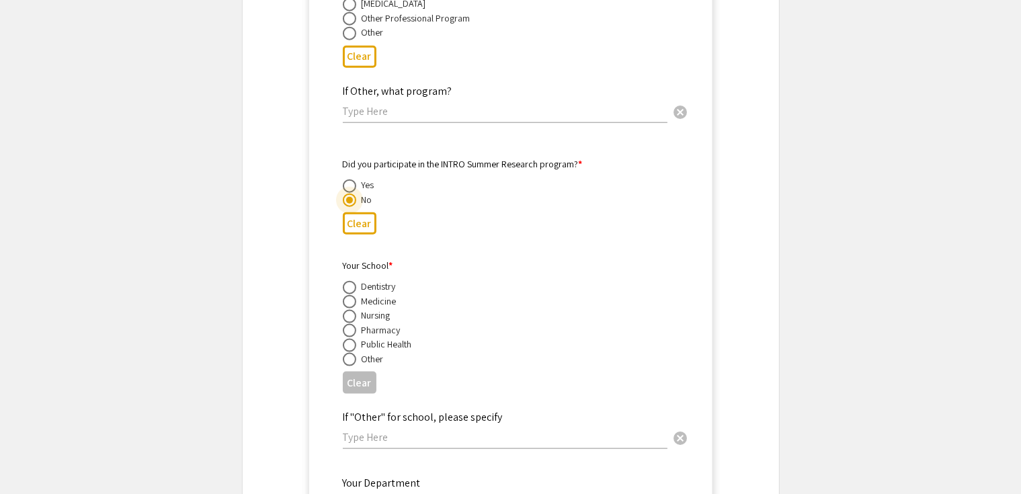
scroll to position [6730, 0]
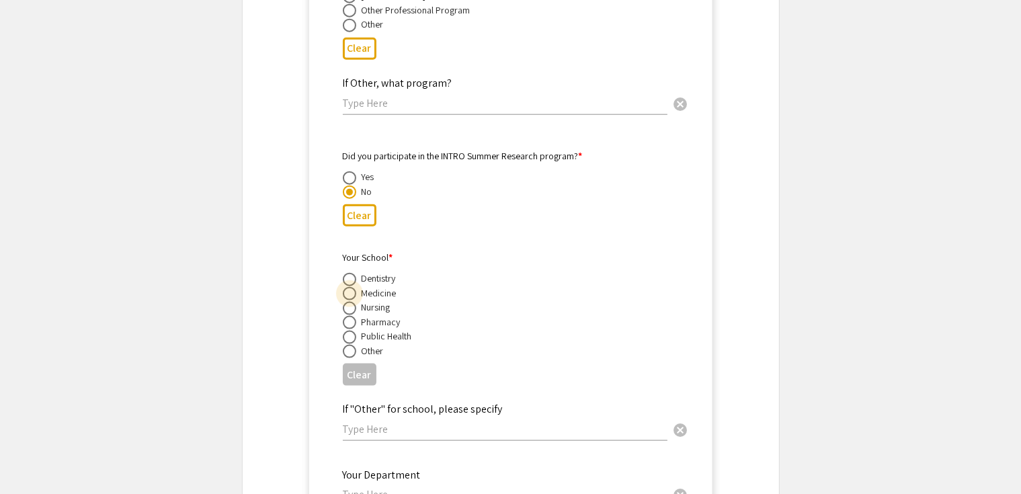
click at [347, 300] on span at bounding box center [349, 293] width 13 height 13
click at [347, 300] on input "radio" at bounding box center [349, 293] width 13 height 13
radio input "true"
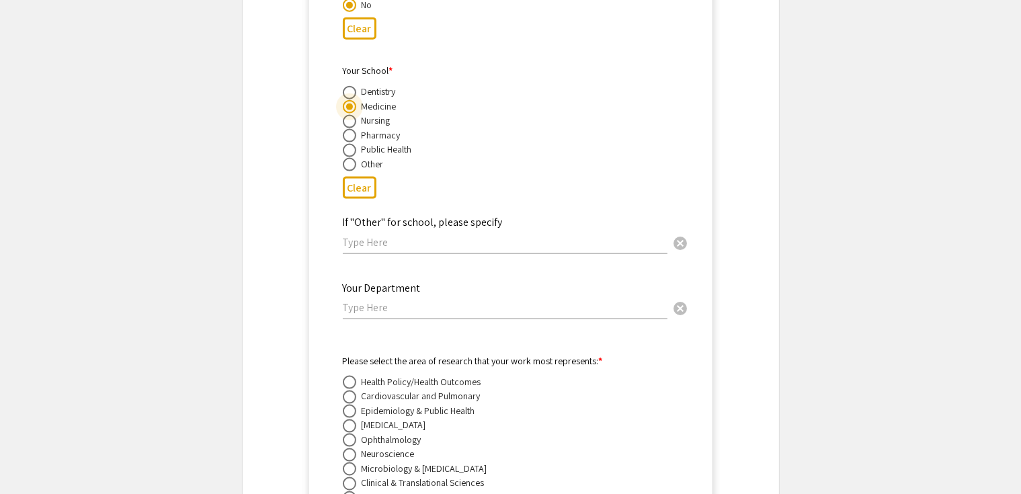
scroll to position [6945, 0]
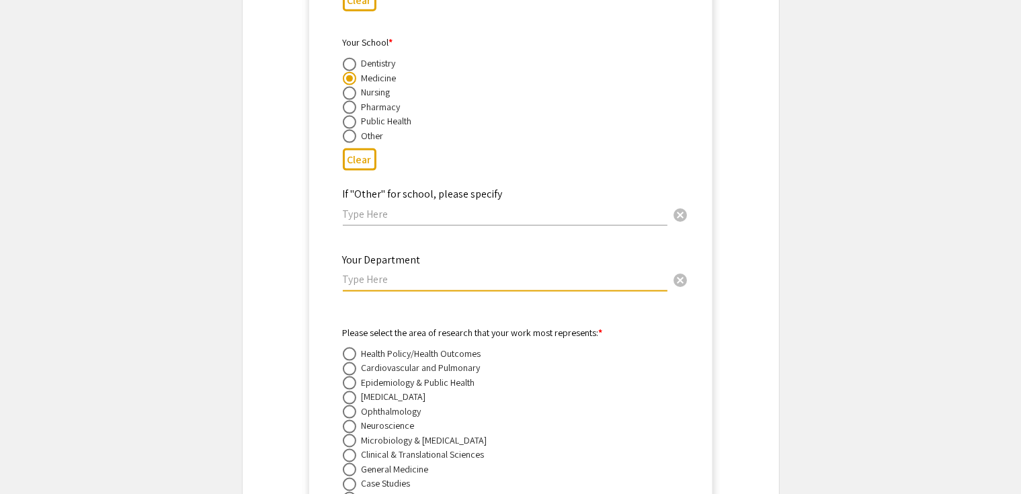
click at [426, 286] on input "text" at bounding box center [505, 279] width 325 height 14
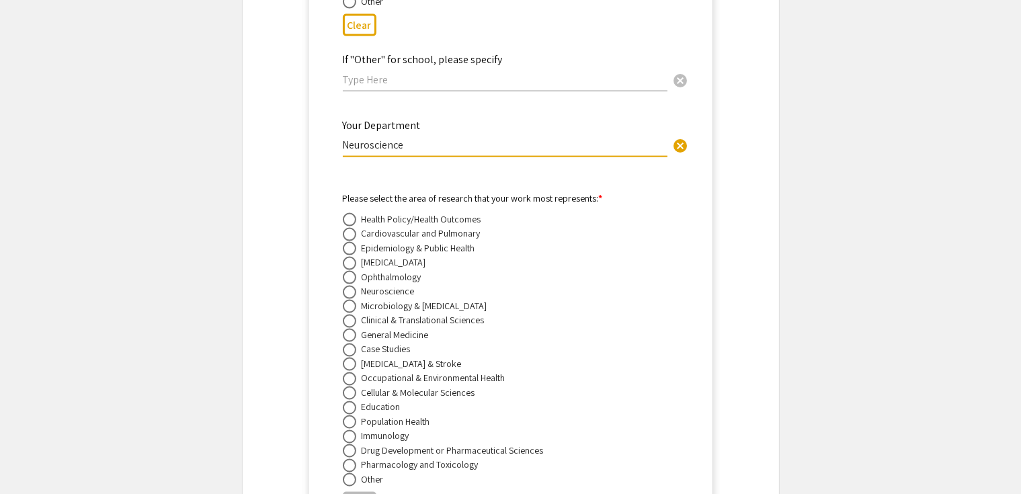
scroll to position [7084, 0]
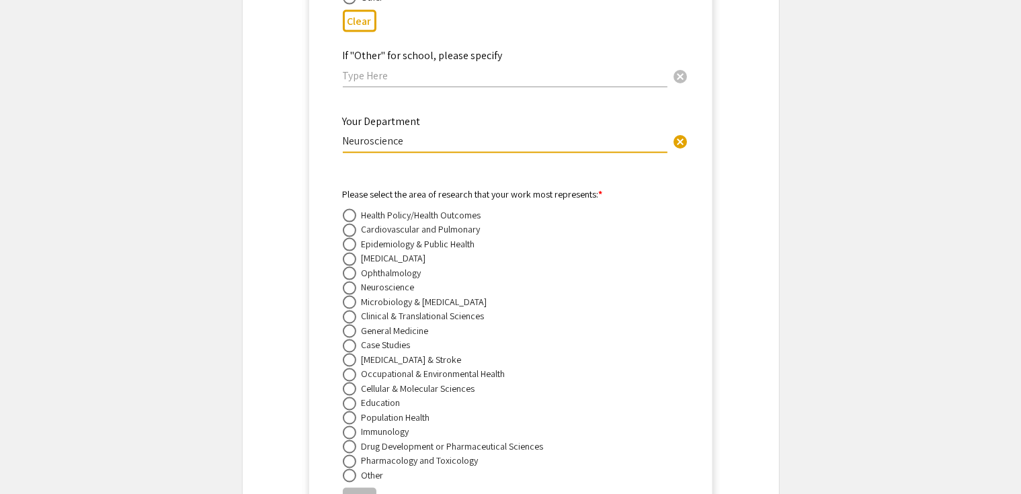
type input "Neuroscience"
click at [345, 266] on span at bounding box center [349, 259] width 13 height 13
click at [345, 266] on input "radio" at bounding box center [349, 259] width 13 height 13
radio input "true"
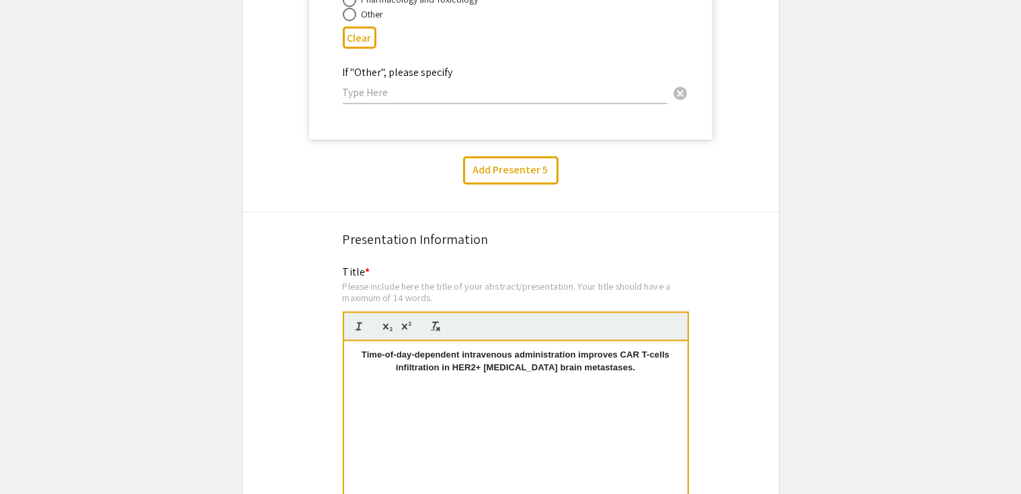
scroll to position [7550, 0]
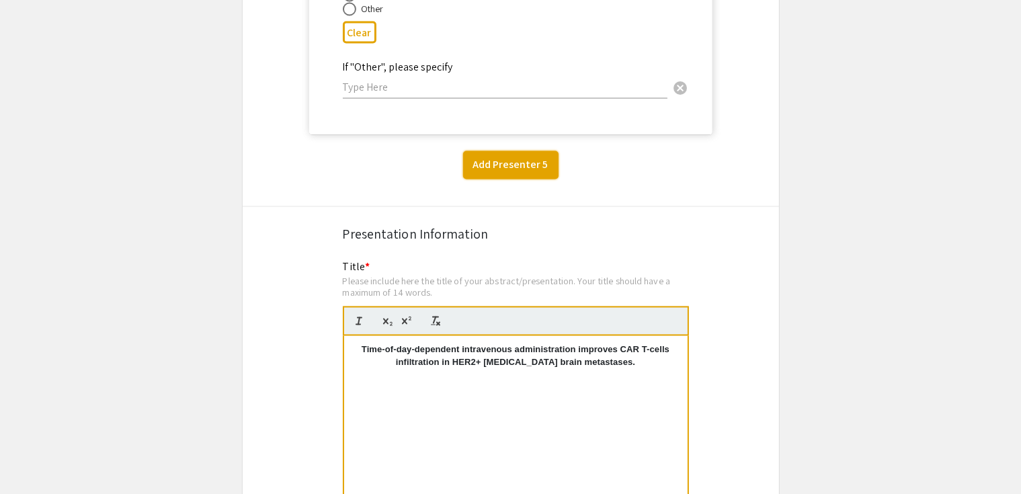
click at [501, 179] on button "Add Presenter 5" at bounding box center [510, 165] width 95 height 28
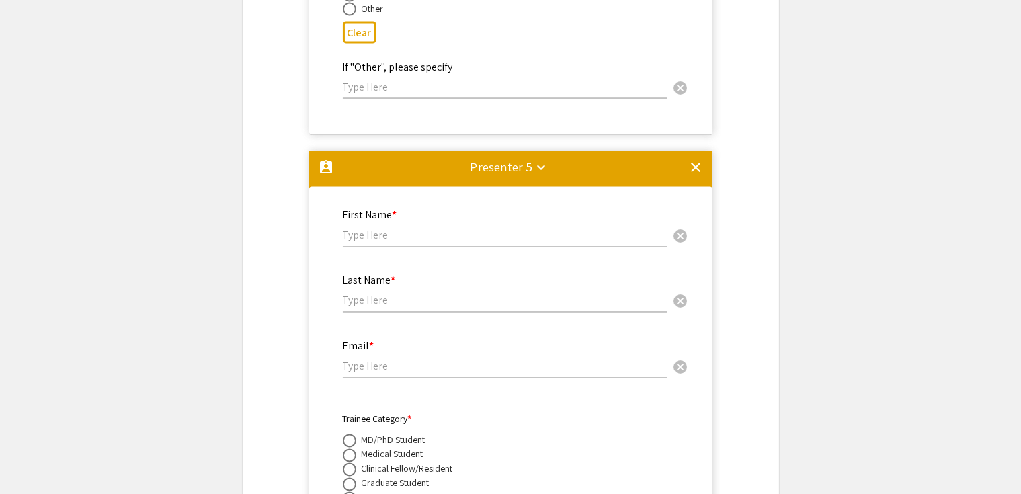
scroll to position [7714, 0]
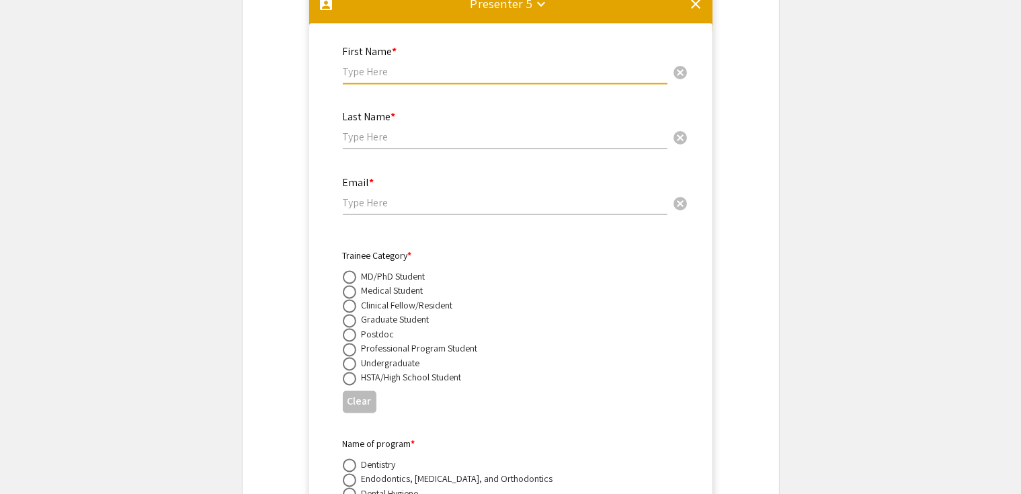
click at [395, 79] on input "text" at bounding box center [505, 72] width 325 height 14
paste input "[PERSON_NAME]"
type input "[PERSON_NAME]"
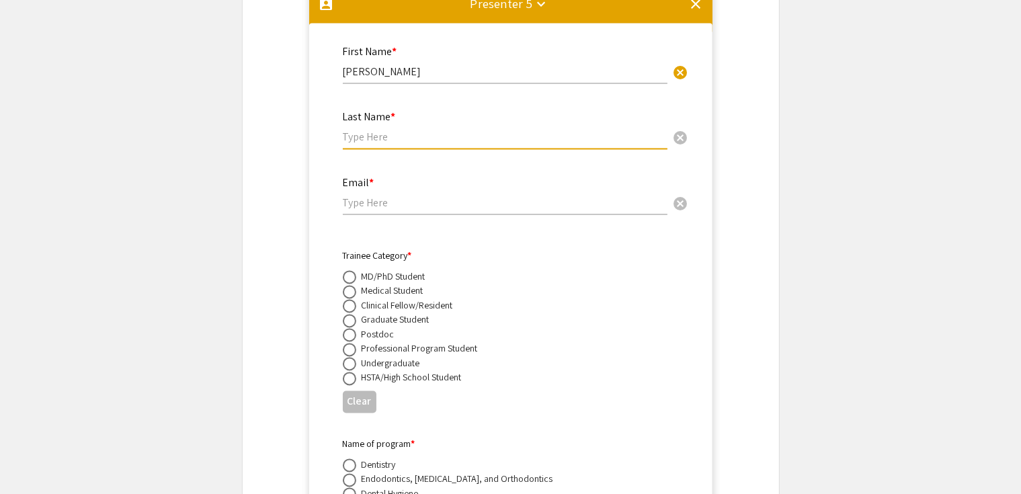
click at [385, 144] on input "text" at bounding box center [505, 137] width 325 height 14
type input "Carpe"
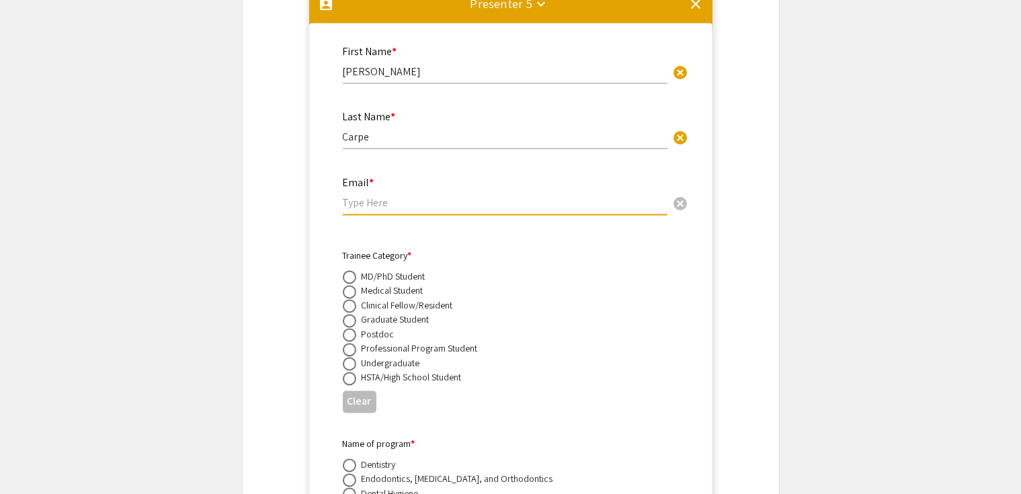
click at [376, 210] on input "email" at bounding box center [505, 203] width 325 height 14
click at [347, 210] on input "email" at bounding box center [505, 203] width 325 height 14
paste input "[EMAIL_ADDRESS][DOMAIN_NAME]"
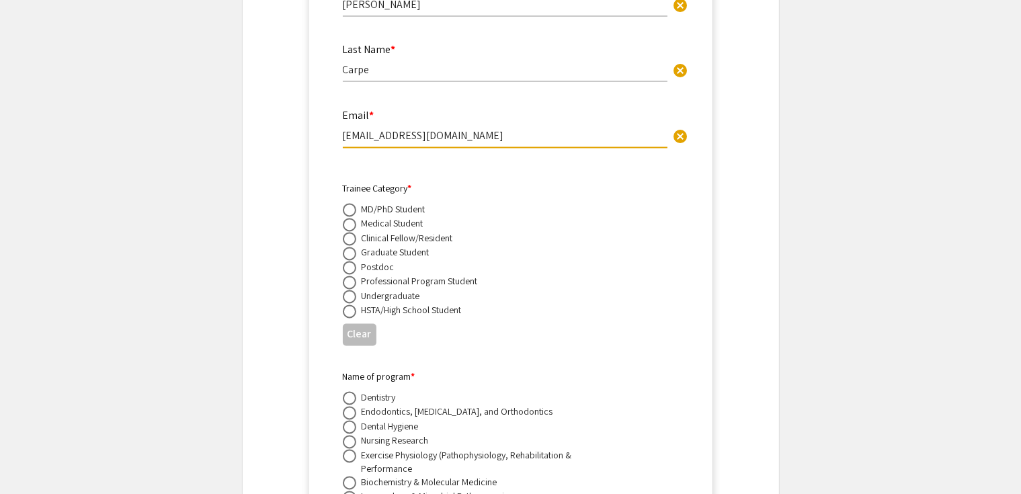
type input "[EMAIL_ADDRESS][DOMAIN_NAME]"
click at [350, 303] on span at bounding box center [349, 296] width 13 height 13
click at [350, 303] on input "radio" at bounding box center [349, 296] width 13 height 13
radio input "true"
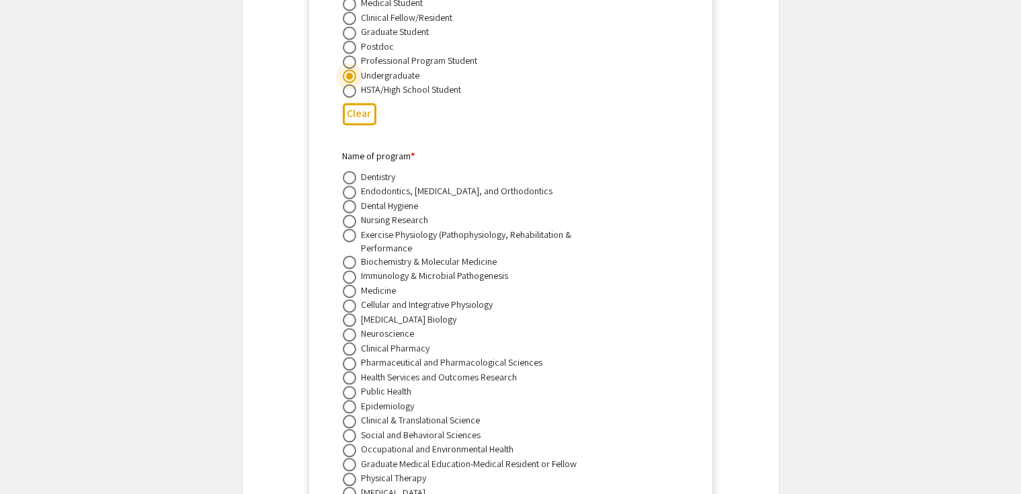
scroll to position [8004, 0]
click at [350, 282] on span at bounding box center [349, 274] width 13 height 13
click at [350, 282] on input "radio" at bounding box center [349, 274] width 13 height 13
radio input "true"
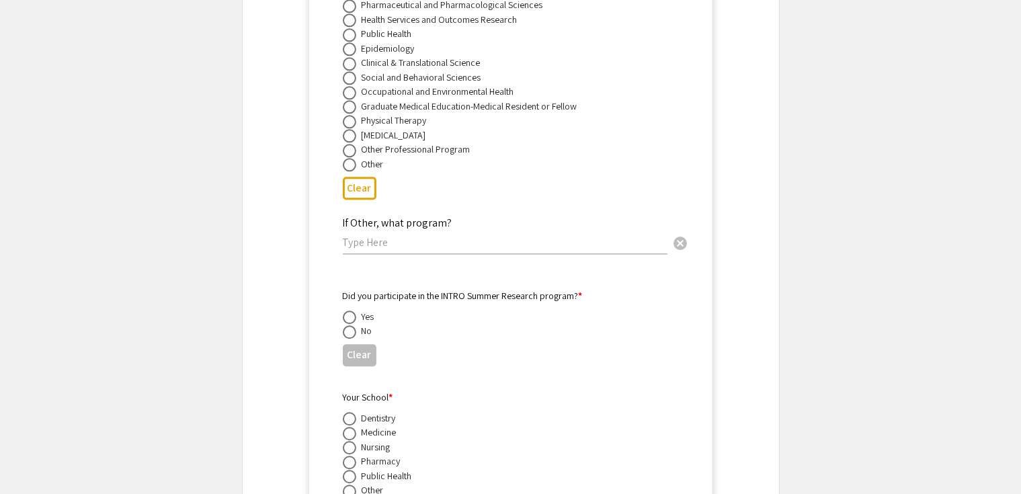
scroll to position [8433, 0]
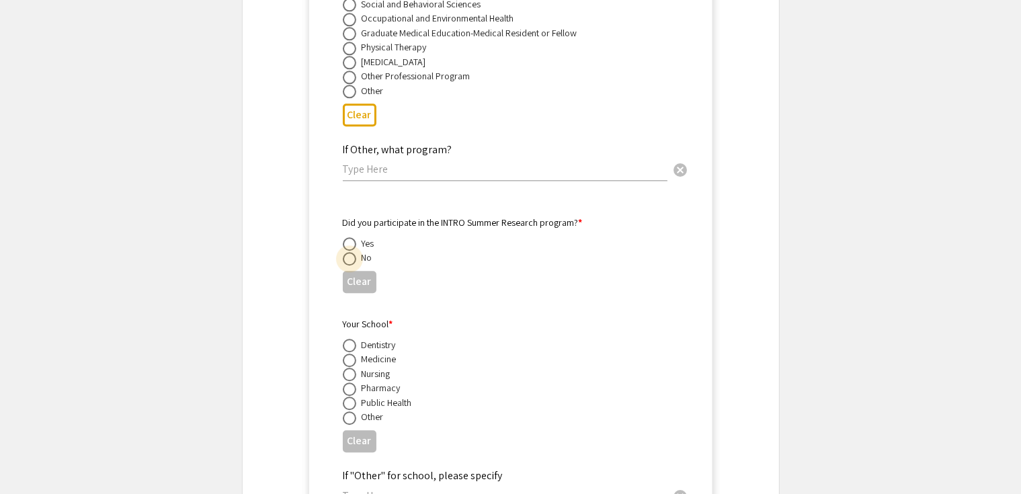
click at [349, 266] on span at bounding box center [349, 258] width 13 height 13
click at [349, 266] on input "radio" at bounding box center [349, 258] width 13 height 13
radio input "true"
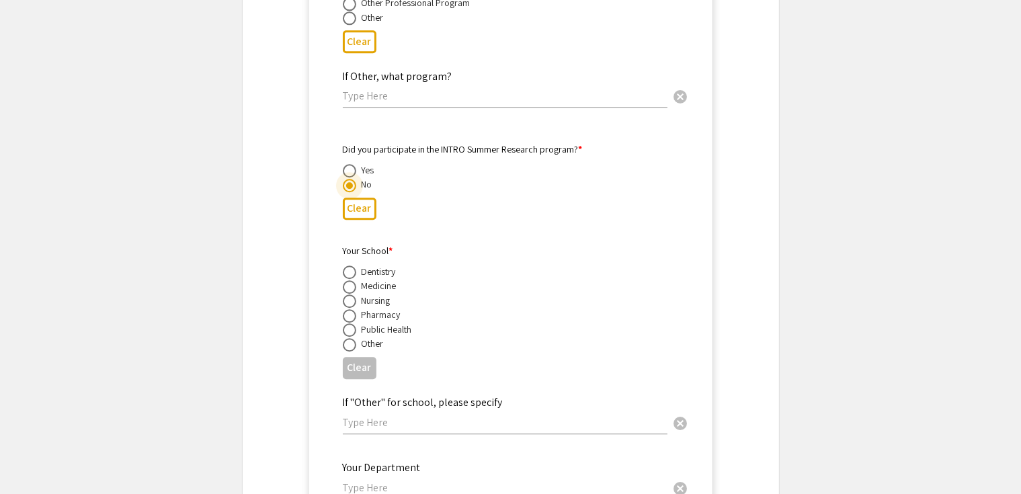
scroll to position [8524, 0]
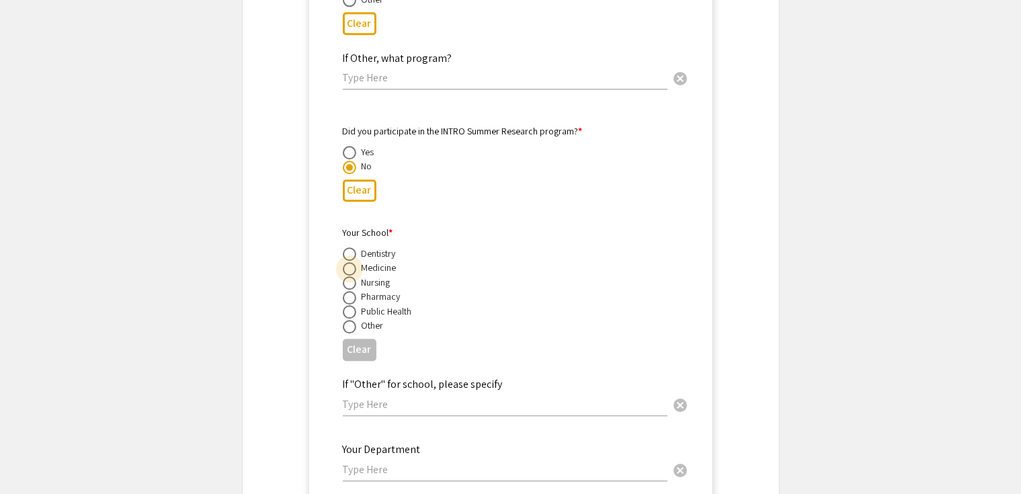
click at [350, 276] on span at bounding box center [349, 268] width 13 height 13
click at [350, 276] on input "radio" at bounding box center [349, 268] width 13 height 13
radio input "true"
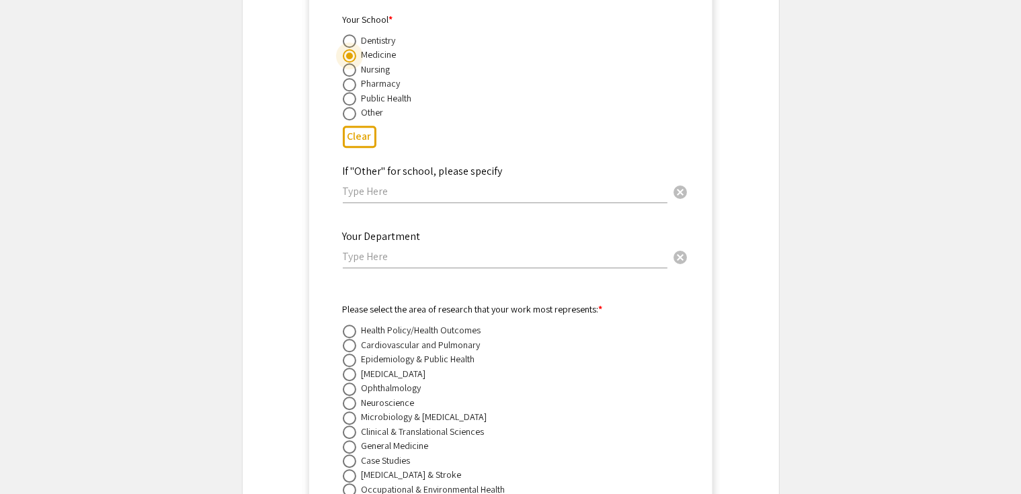
scroll to position [8744, 0]
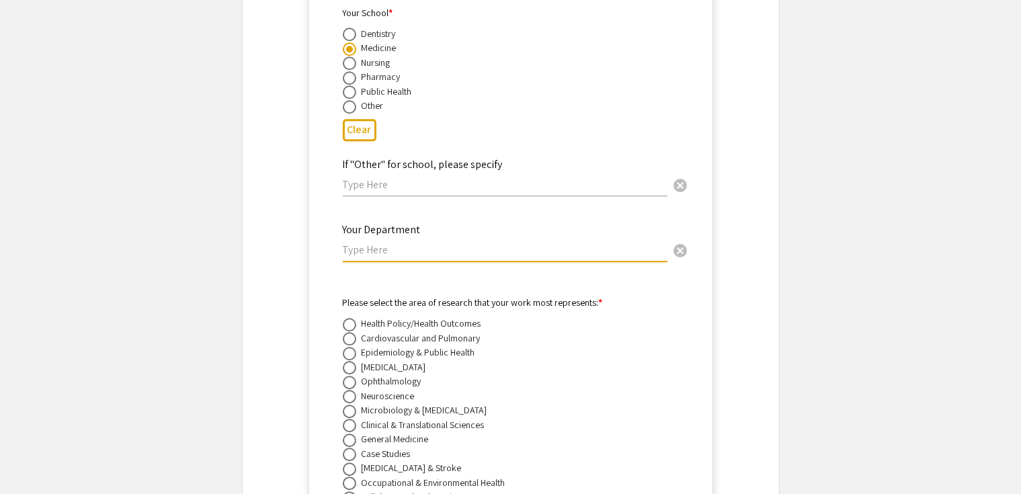
click at [429, 257] on input "text" at bounding box center [505, 250] width 325 height 14
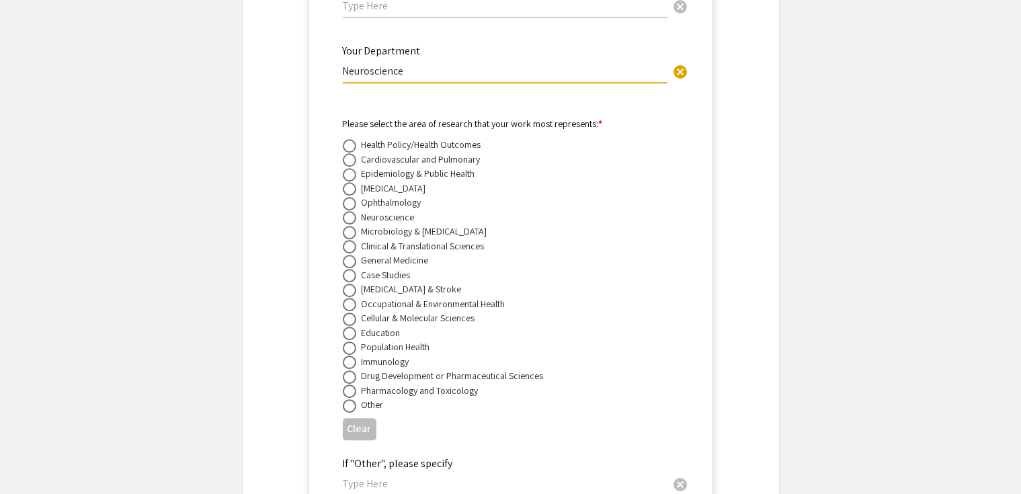
scroll to position [8924, 0]
type input "Neuroscience"
click at [348, 195] on span at bounding box center [349, 187] width 13 height 13
click at [348, 195] on input "radio" at bounding box center [349, 187] width 13 height 13
radio input "true"
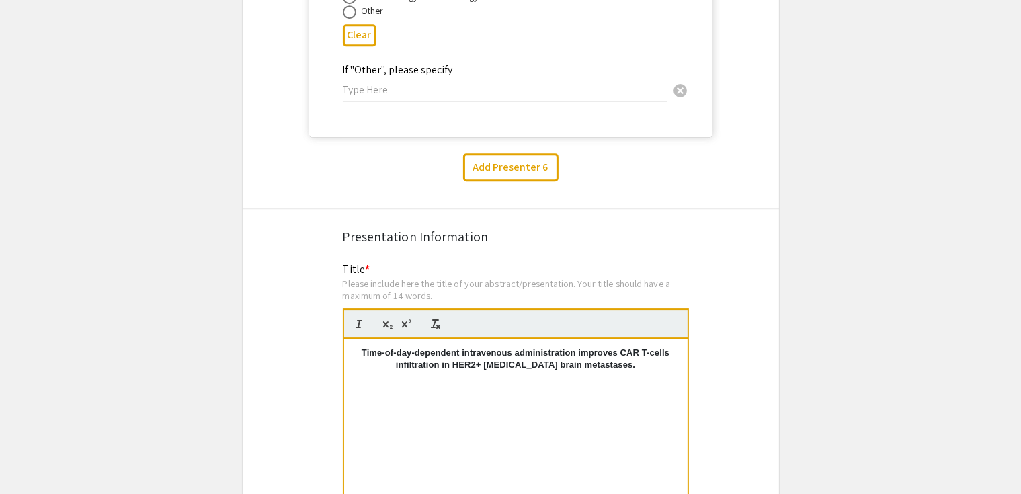
scroll to position [9338, 0]
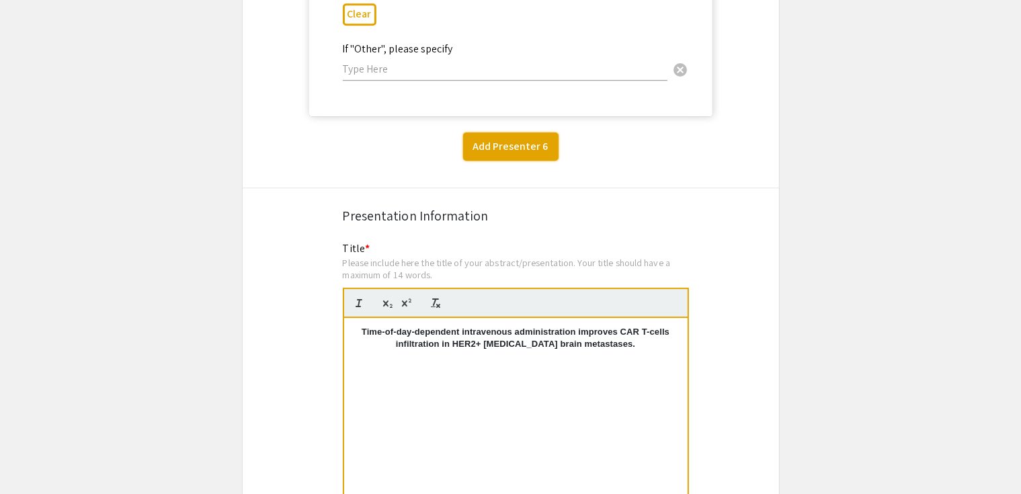
click at [513, 161] on button "Add Presenter 6" at bounding box center [510, 146] width 95 height 28
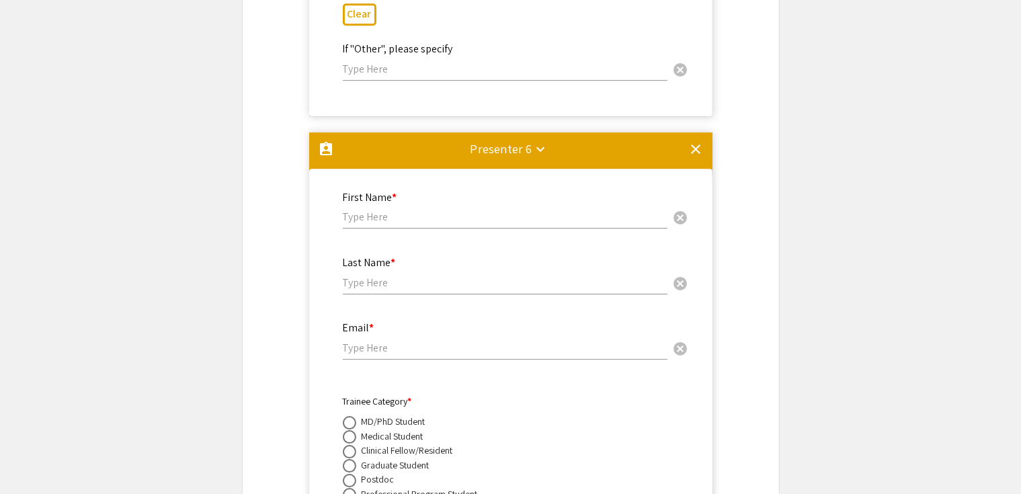
scroll to position [9494, 0]
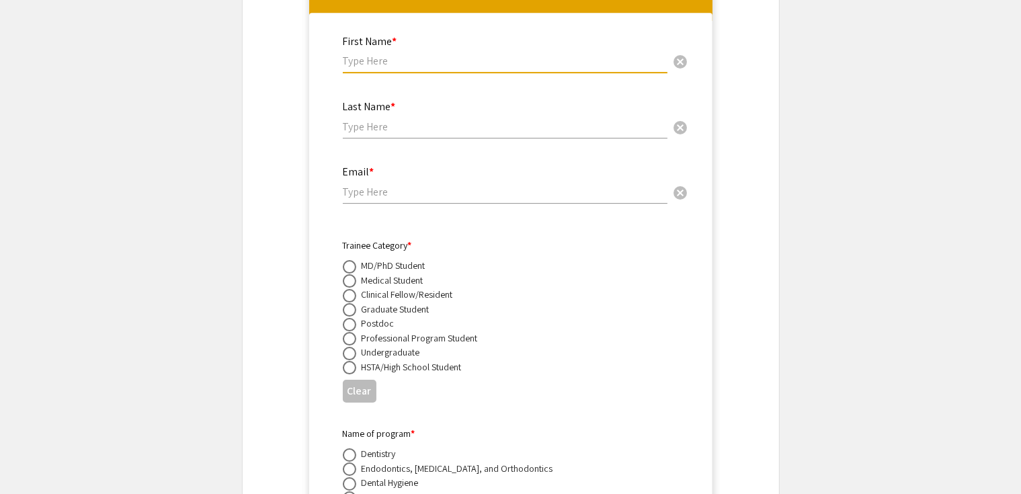
click at [389, 68] on input "text" at bounding box center [505, 61] width 325 height 14
paste input "[PERSON_NAME]"
type input "[PERSON_NAME]"
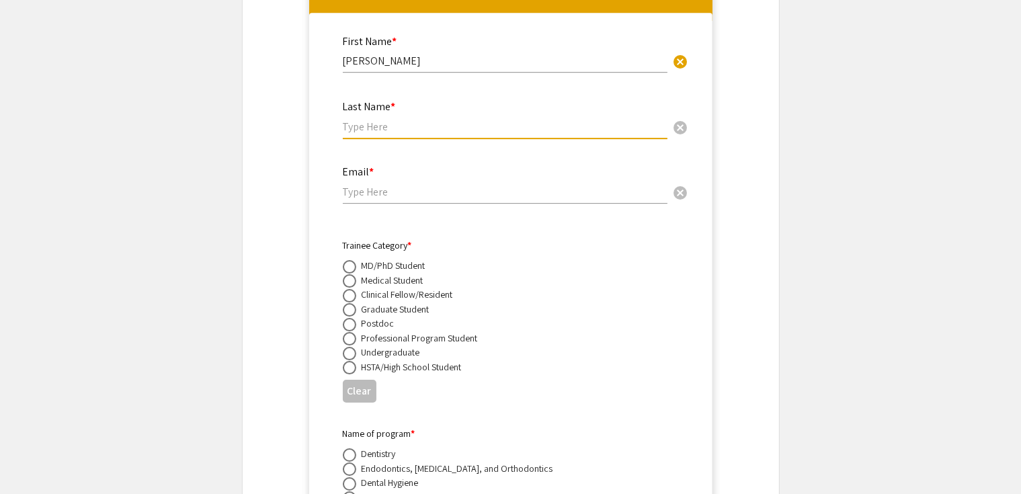
click at [374, 134] on input "text" at bounding box center [505, 127] width 325 height 14
type input "[PERSON_NAME]"
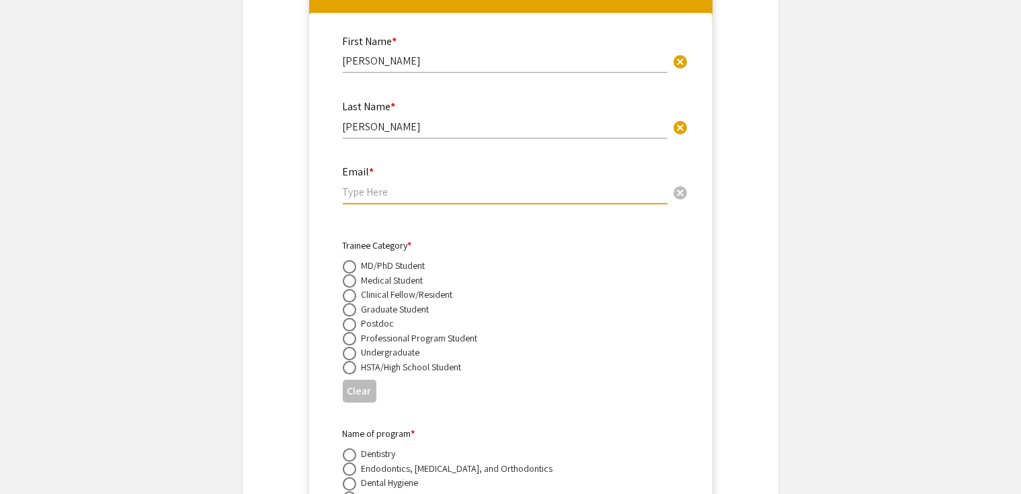
click at [391, 199] on input "email" at bounding box center [505, 192] width 325 height 14
click at [351, 199] on input "email" at bounding box center [505, 192] width 325 height 14
paste input "[EMAIL_ADDRESS][DOMAIN_NAME]"
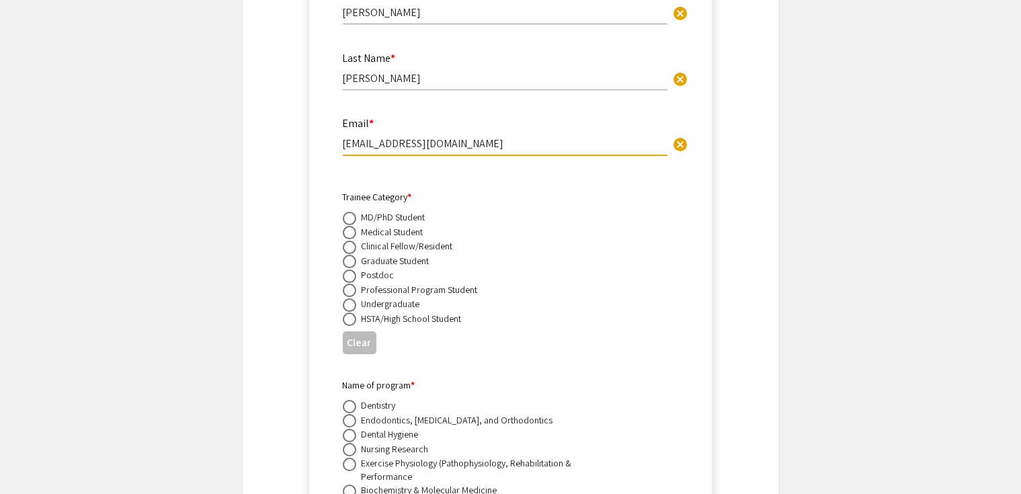
scroll to position [9550, 0]
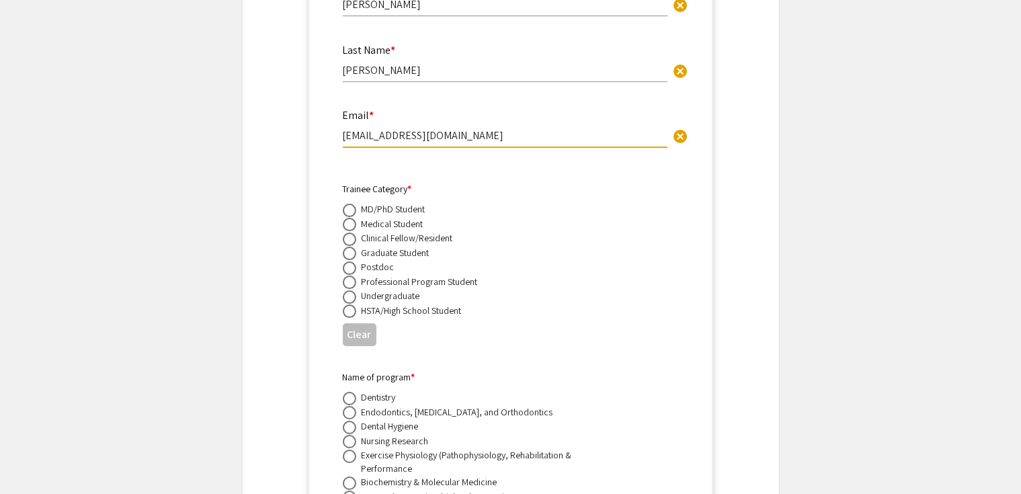
type input "[EMAIL_ADDRESS][DOMAIN_NAME]"
click at [350, 304] on span at bounding box center [349, 296] width 13 height 13
click at [350, 304] on input "radio" at bounding box center [349, 296] width 13 height 13
radio input "true"
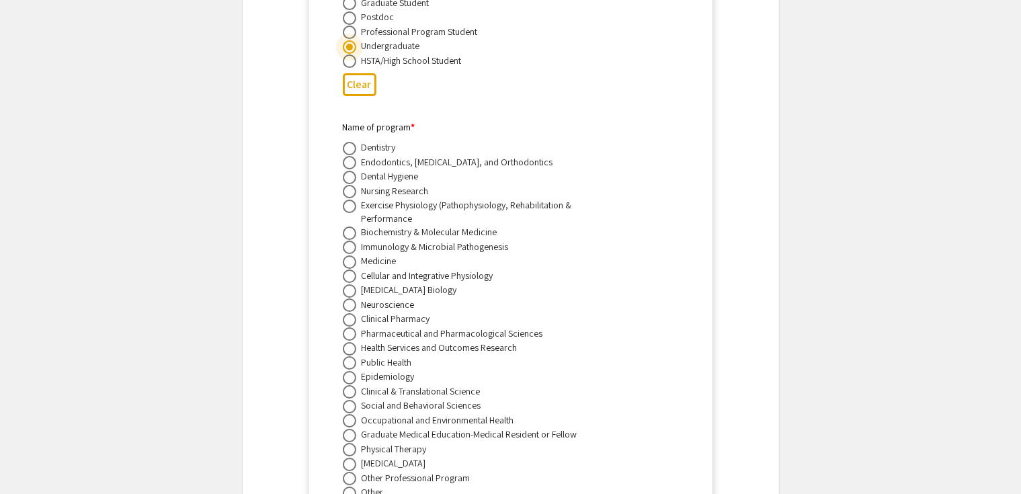
scroll to position [9800, 0]
click at [349, 255] on span at bounding box center [349, 247] width 13 height 13
click at [349, 255] on input "radio" at bounding box center [349, 247] width 13 height 13
radio input "true"
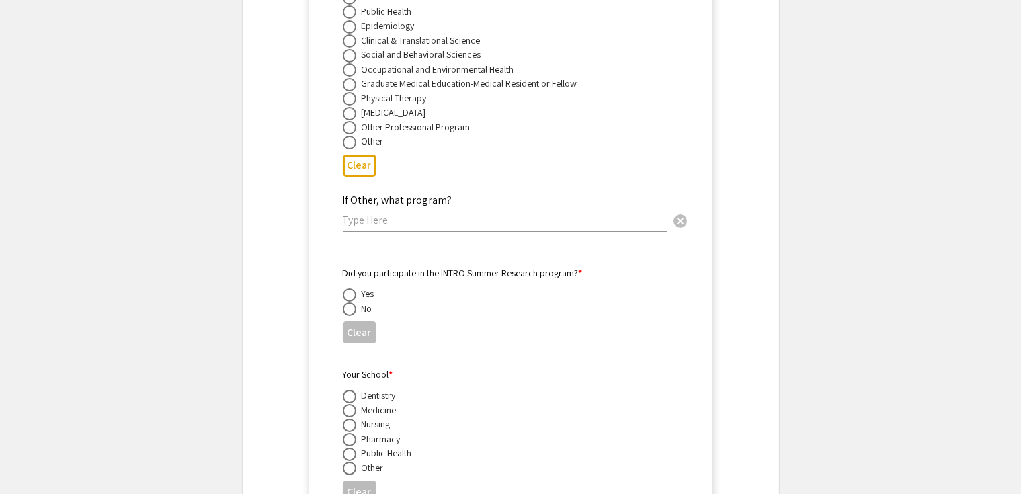
scroll to position [10202, 0]
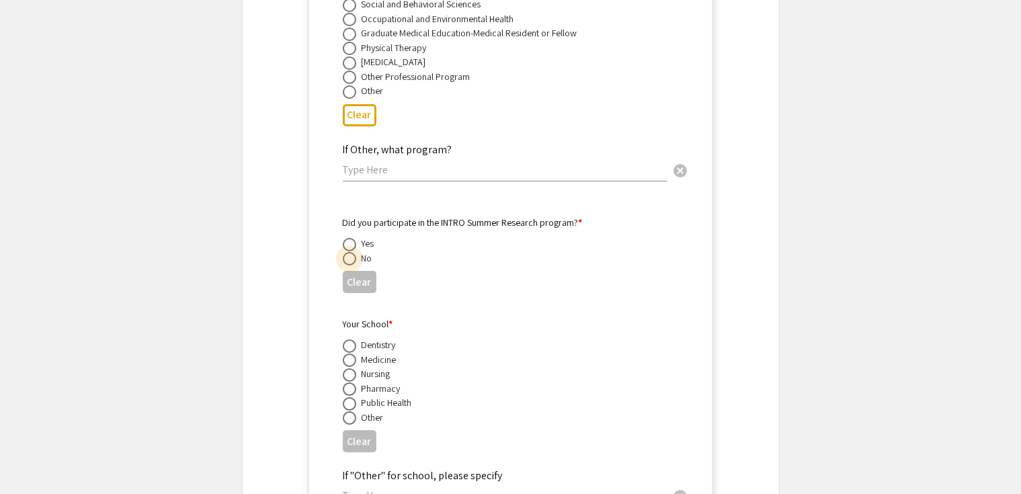
click at [346, 266] on span at bounding box center [349, 258] width 13 height 13
click at [346, 266] on input "radio" at bounding box center [349, 258] width 13 height 13
radio input "true"
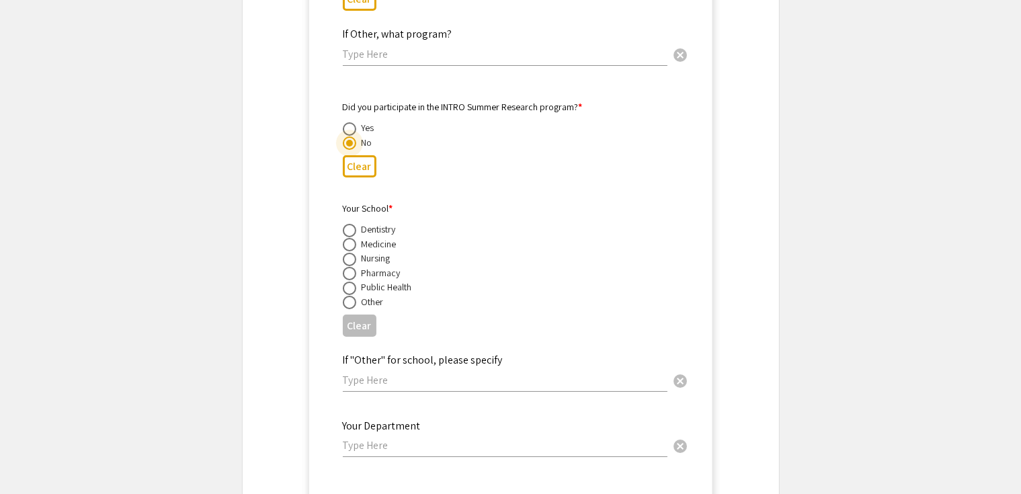
scroll to position [10318, 0]
click at [348, 251] on span at bounding box center [349, 243] width 13 height 13
click at [348, 251] on input "radio" at bounding box center [349, 243] width 13 height 13
radio input "true"
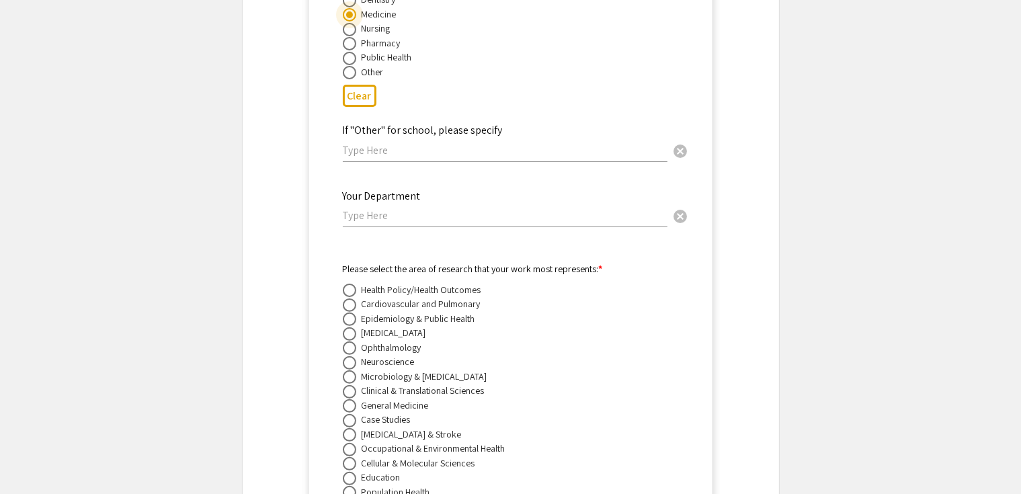
scroll to position [10550, 0]
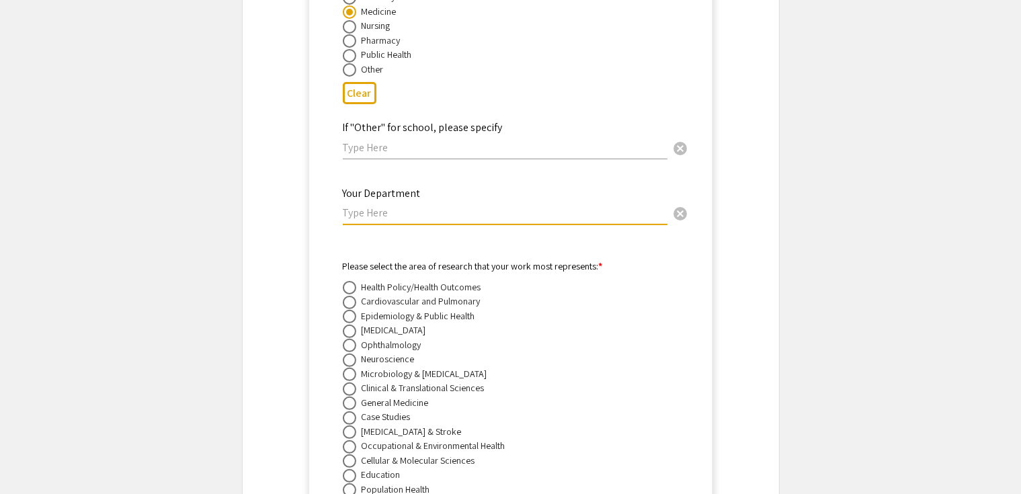
click at [430, 220] on input "text" at bounding box center [505, 213] width 325 height 14
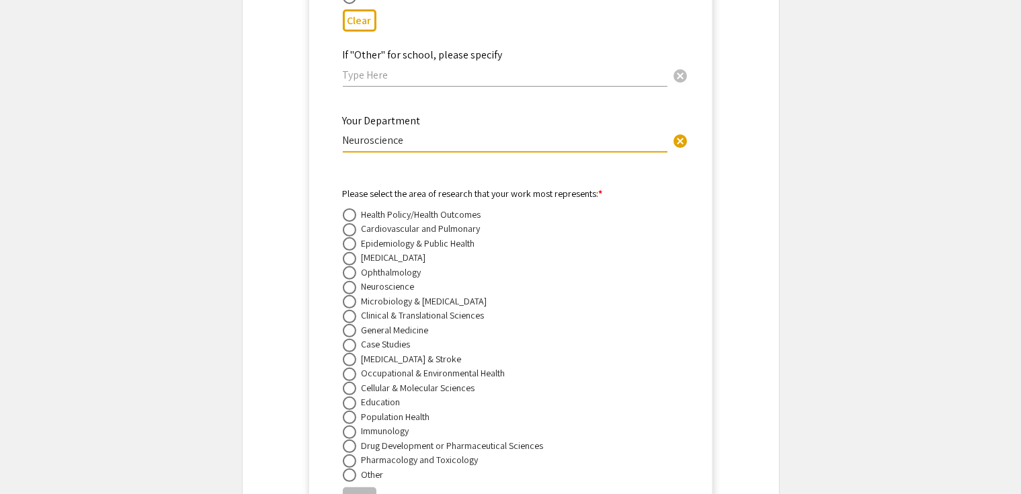
scroll to position [10685, 0]
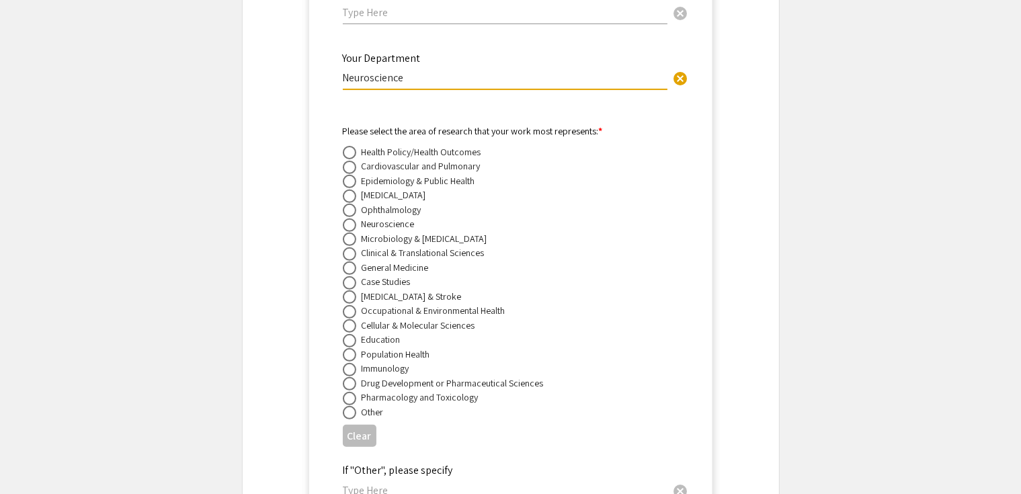
type input "Neuroscience"
click at [347, 203] on span at bounding box center [349, 196] width 13 height 13
click at [347, 203] on input "radio" at bounding box center [349, 196] width 13 height 13
radio input "true"
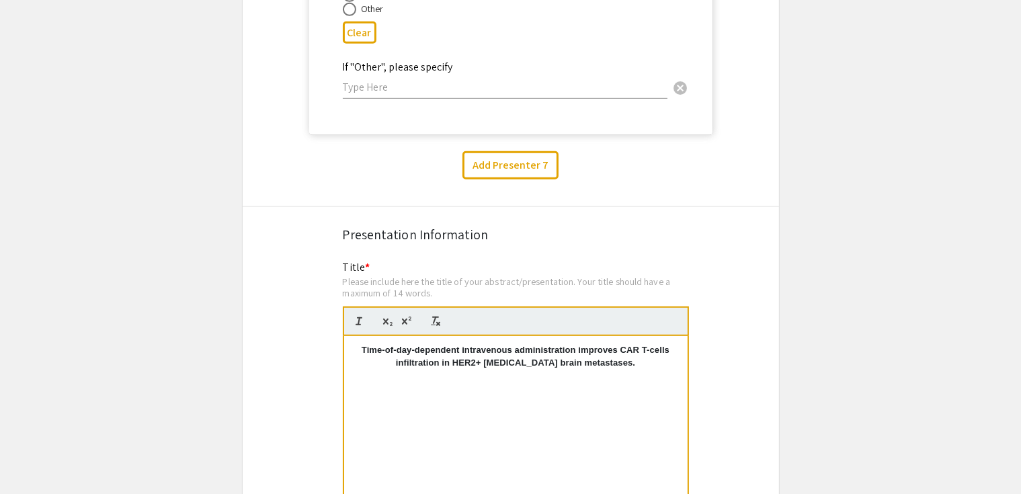
scroll to position [11089, 0]
click at [518, 179] on button "Add Presenter 7" at bounding box center [510, 165] width 96 height 28
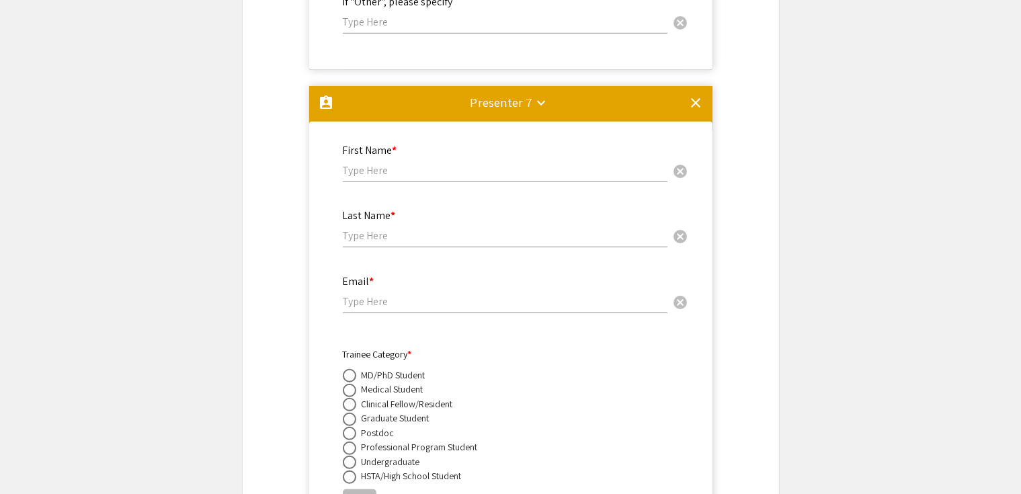
scroll to position [11153, 0]
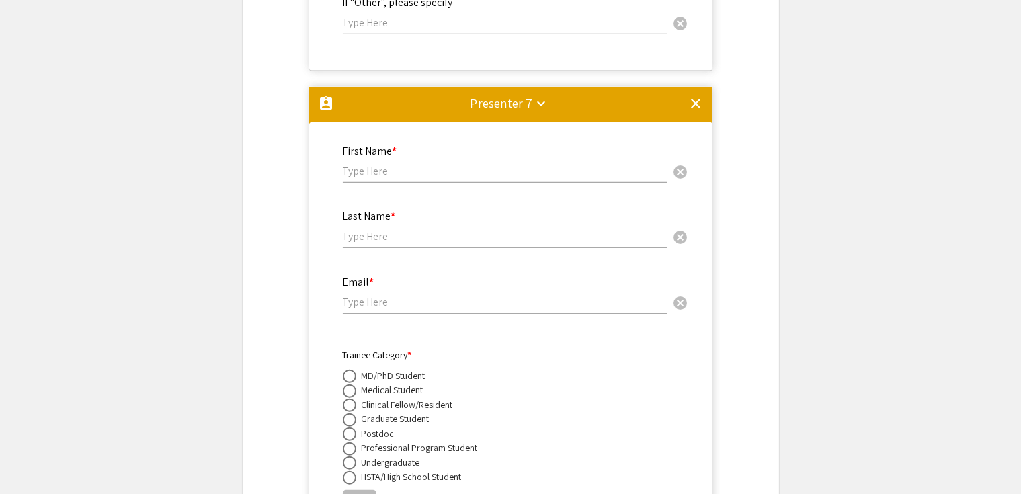
click at [694, 112] on mat-icon "clear" at bounding box center [696, 103] width 16 height 16
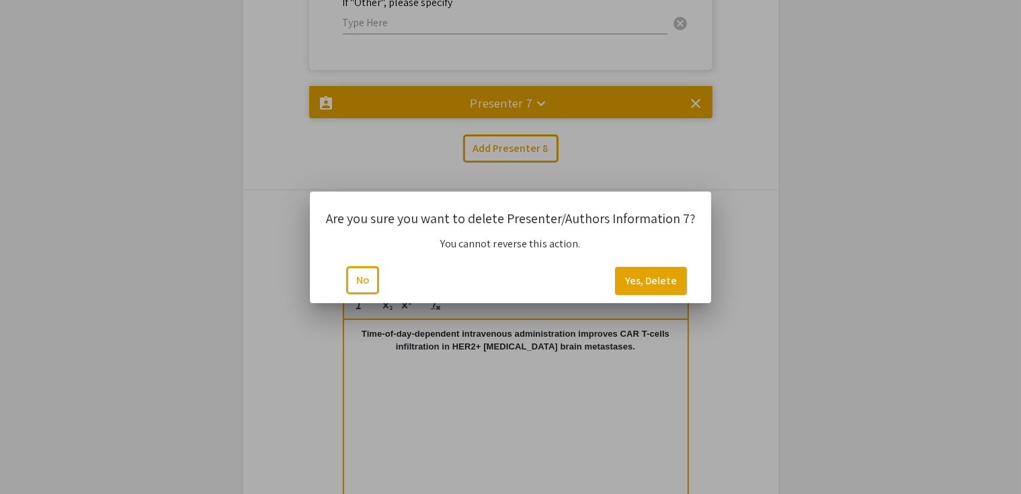
scroll to position [0, 0]
click at [368, 282] on button "No" at bounding box center [362, 280] width 33 height 28
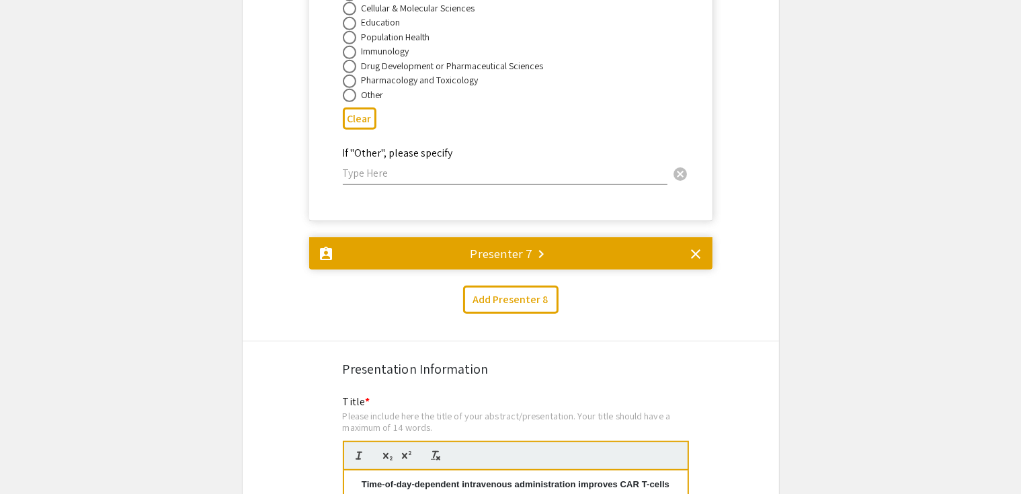
scroll to position [10987, 0]
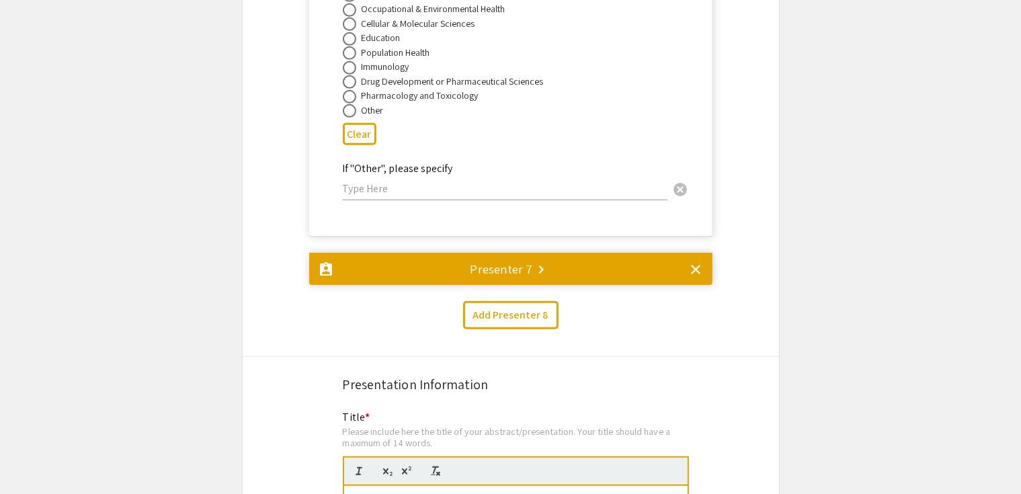
click at [541, 278] on mat-icon "keyboard_arrow_right" at bounding box center [541, 269] width 16 height 16
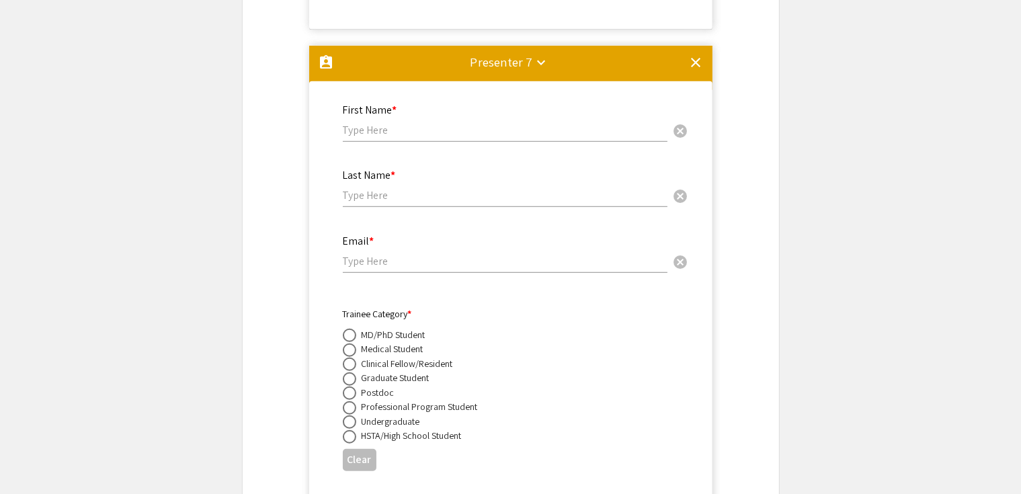
scroll to position [11193, 0]
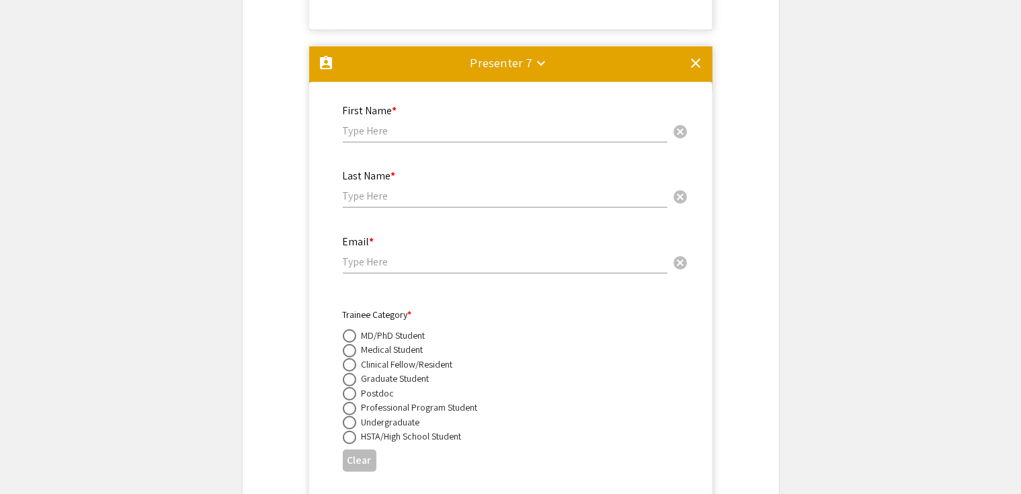
click at [696, 71] on mat-icon "clear" at bounding box center [696, 63] width 16 height 16
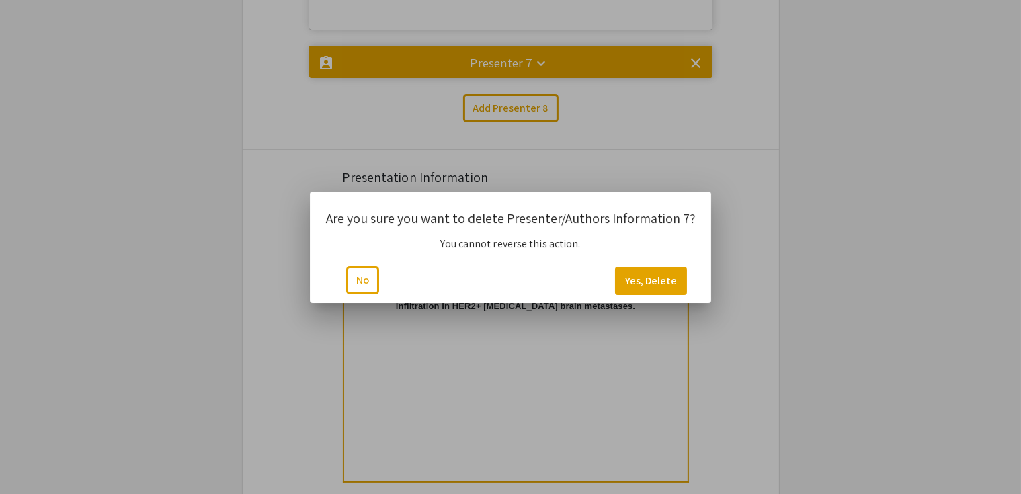
scroll to position [0, 0]
click at [654, 280] on button "Yes, Delete" at bounding box center [651, 281] width 72 height 28
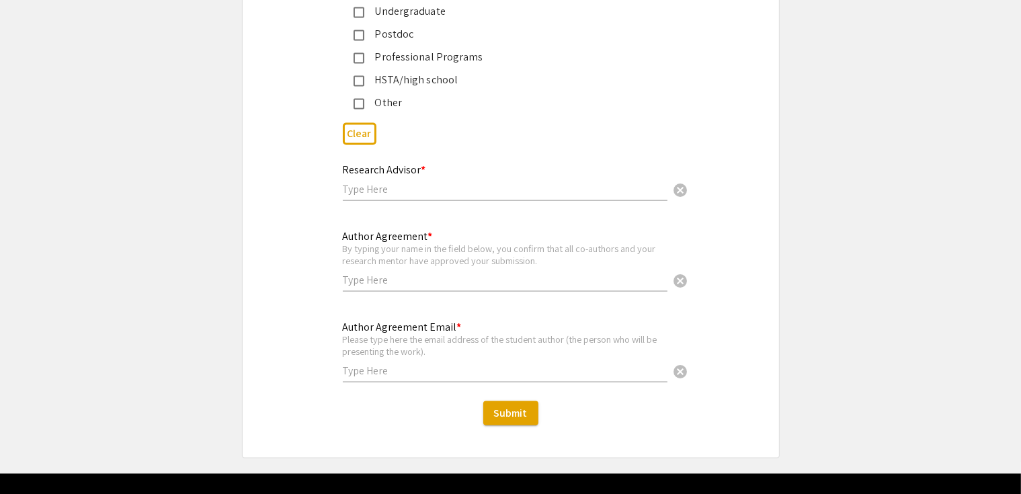
scroll to position [12242, 0]
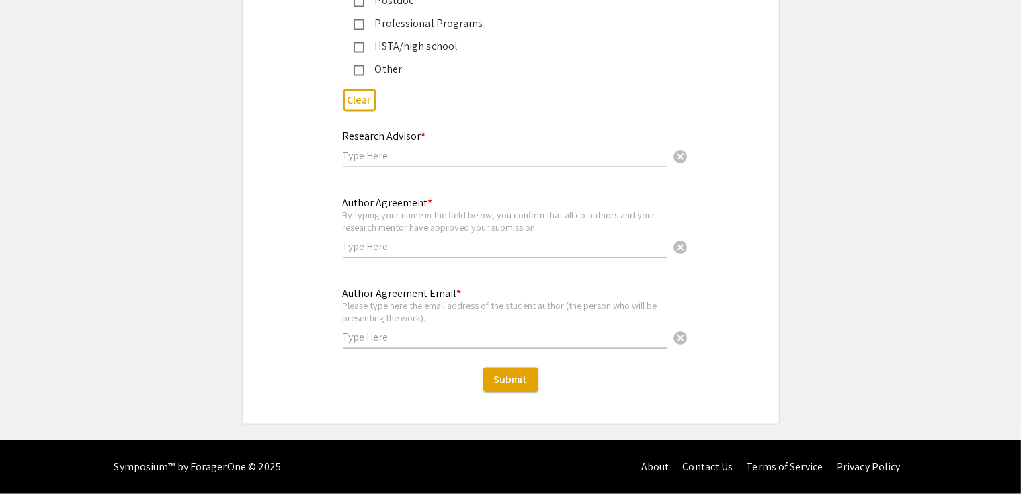
click at [411, 145] on div "Research Advisor * cancel" at bounding box center [505, 142] width 325 height 51
type input "[PERSON_NAME]"
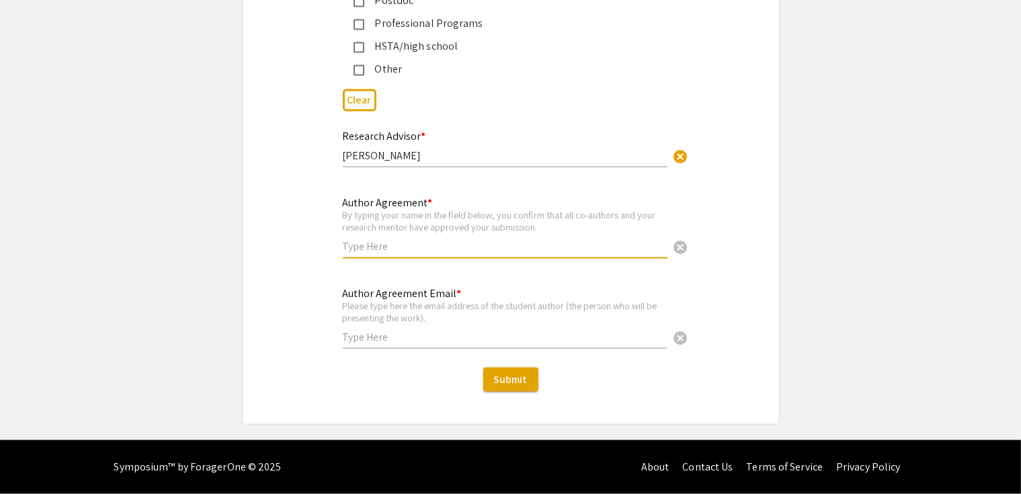
click at [417, 245] on input "text" at bounding box center [505, 246] width 325 height 14
type input "[PERSON_NAME]"
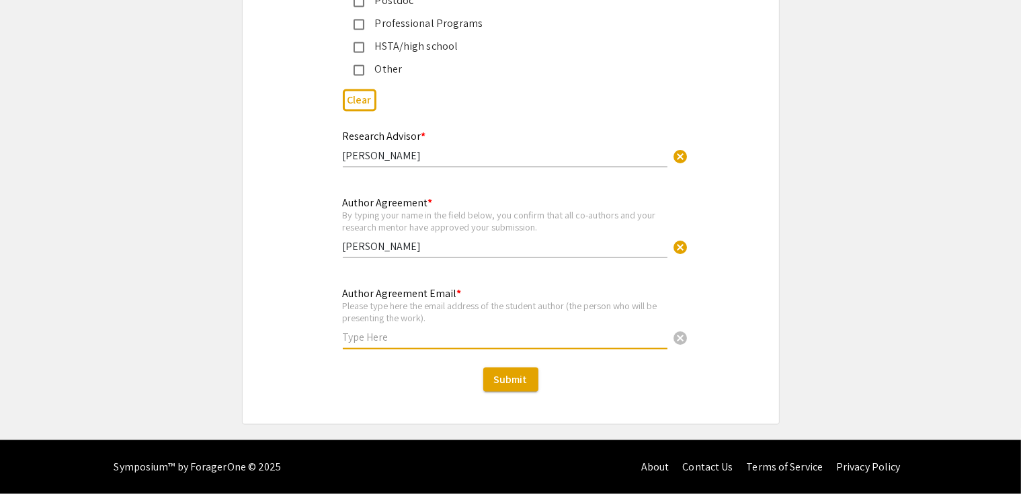
click at [372, 334] on input "text" at bounding box center [505, 337] width 325 height 14
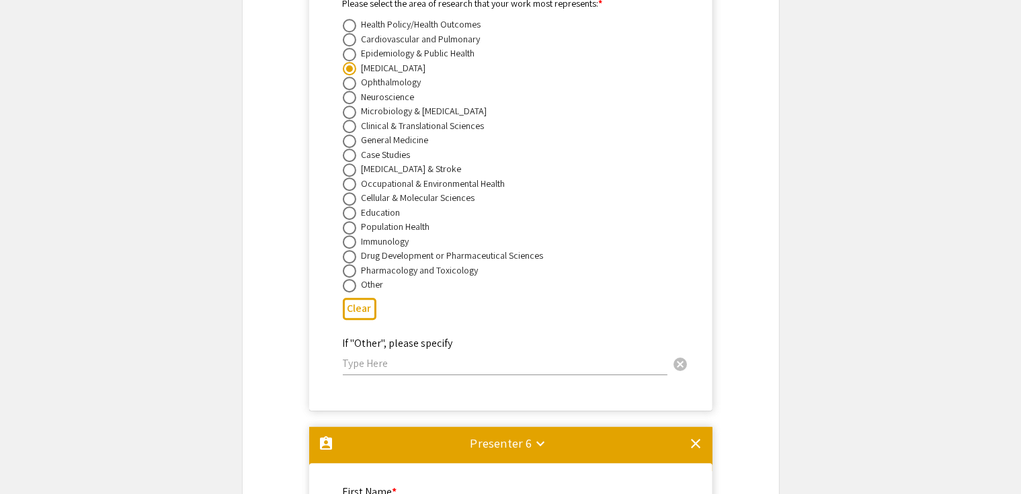
scroll to position [9037, 0]
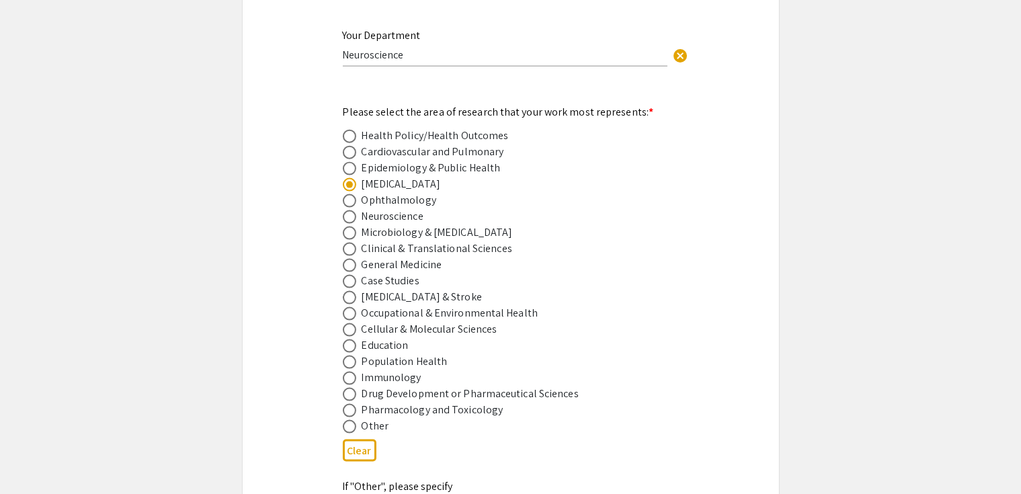
type input "[EMAIL_ADDRESS][DOMAIN_NAME]"
click at [592, 104] on div "Please select the area of research that your work most represents: * Health Pol…" at bounding box center [500, 269] width 315 height 330
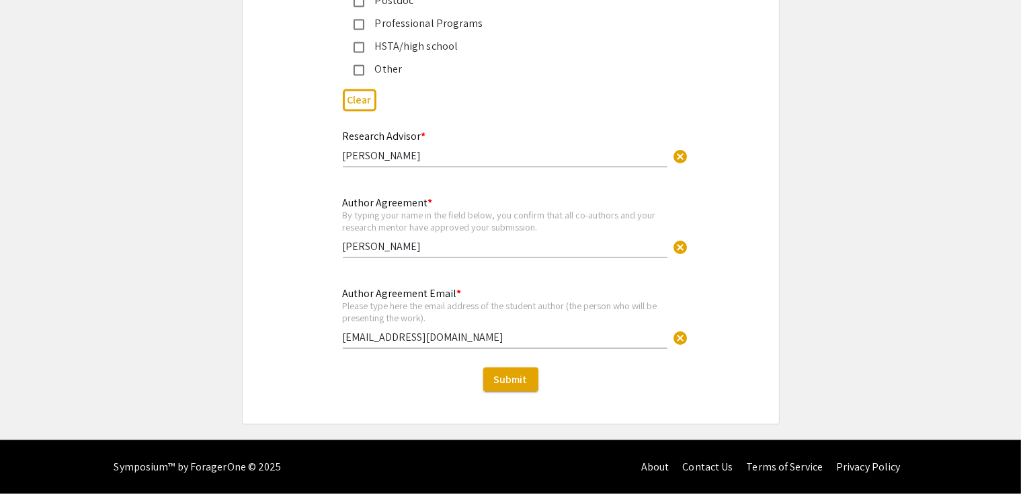
scroll to position [12242, 0]
click at [506, 380] on span "Submit" at bounding box center [511, 379] width 34 height 14
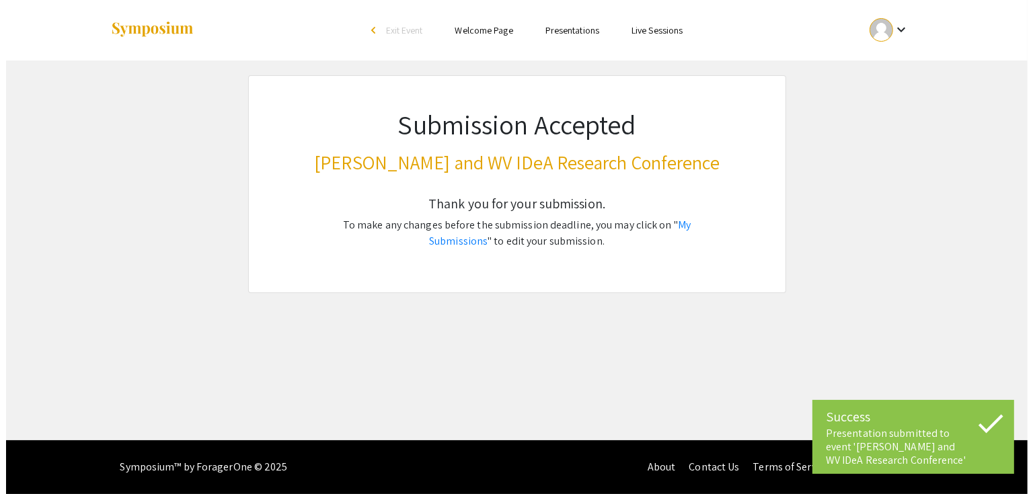
scroll to position [0, 0]
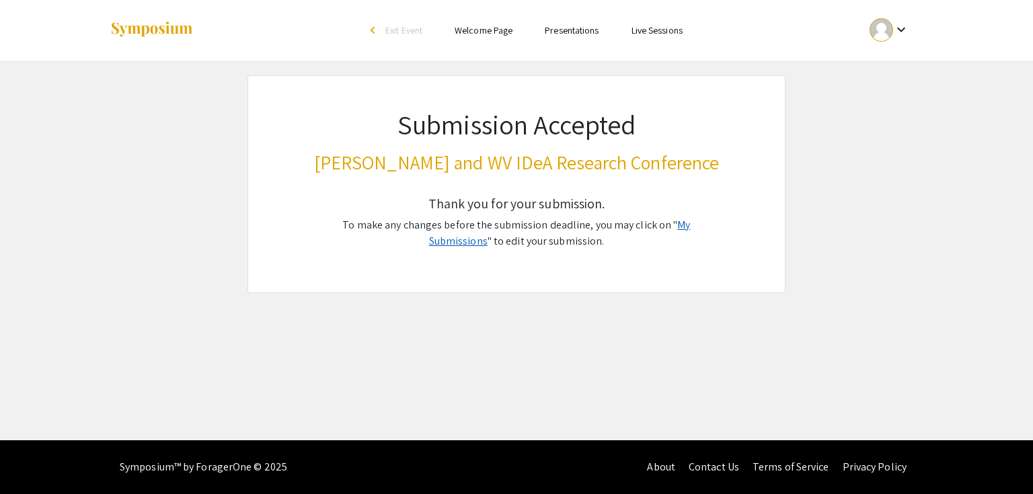
click at [689, 223] on link "My Submissions" at bounding box center [559, 233] width 261 height 30
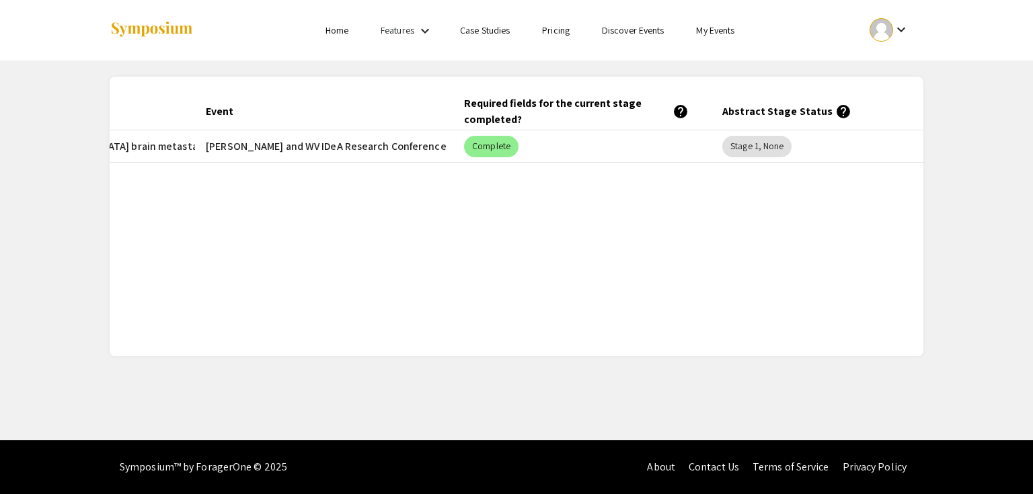
scroll to position [0, 280]
